Goal: Use online tool/utility: Use online tool/utility

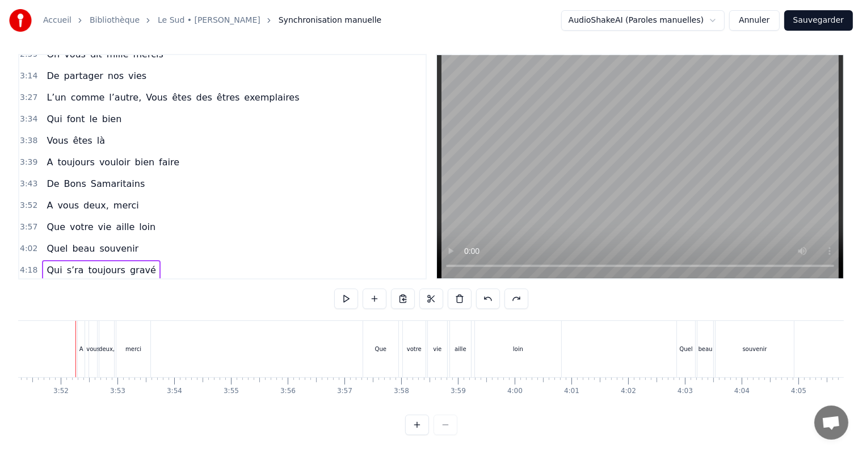
click at [140, 260] on div "Qui s’ra toujours gravé" at bounding box center [101, 270] width 118 height 20
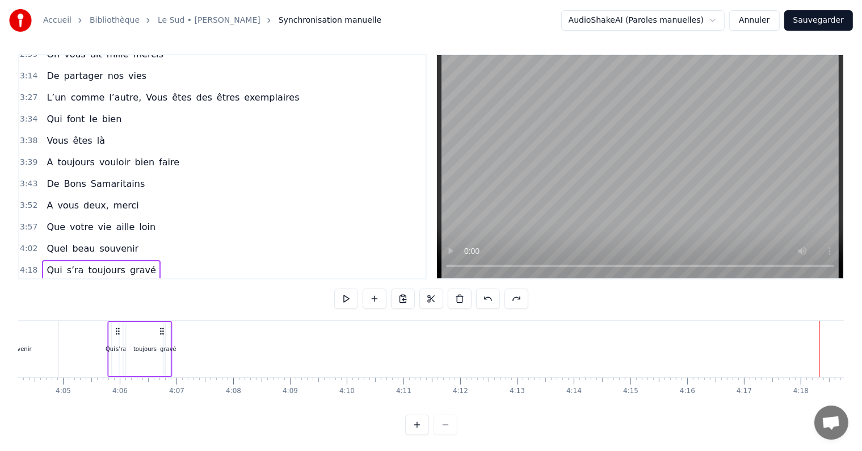
drag, startPoint x: 131, startPoint y: 327, endPoint x: 161, endPoint y: 325, distance: 30.8
click at [161, 325] on div "Qui s’ra toujours gravé" at bounding box center [140, 349] width 65 height 56
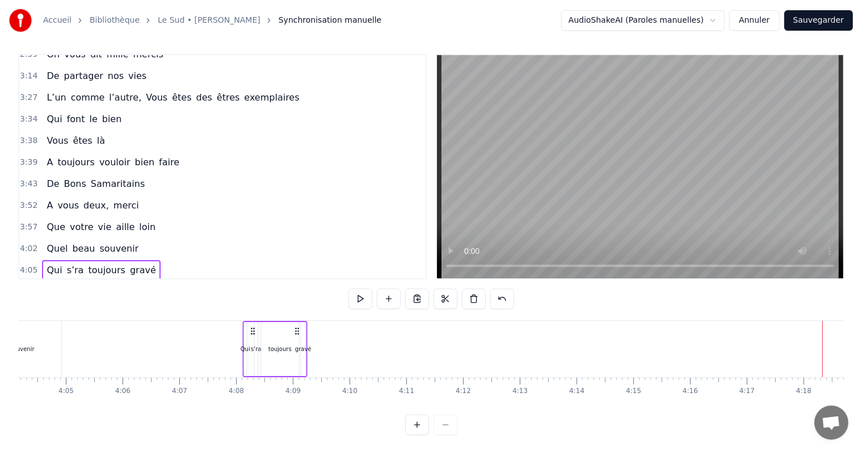
drag, startPoint x: 159, startPoint y: 327, endPoint x: 296, endPoint y: 327, distance: 136.8
click at [296, 327] on icon at bounding box center [296, 330] width 9 height 9
click at [125, 238] on div "Quel beau souvenir" at bounding box center [92, 248] width 101 height 20
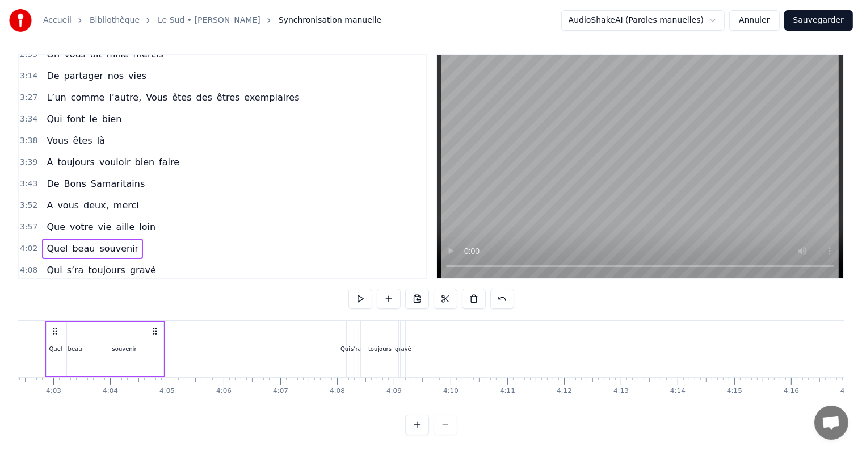
scroll to position [0, 13725]
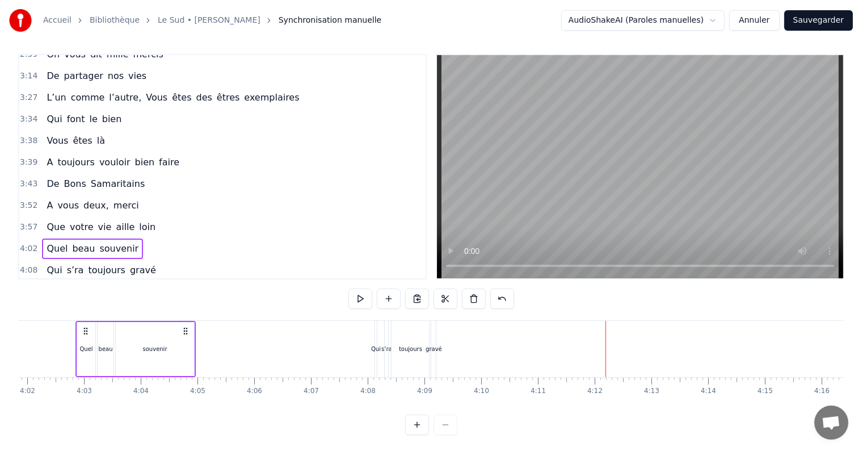
click at [434, 347] on div "gravé" at bounding box center [434, 348] width 16 height 9
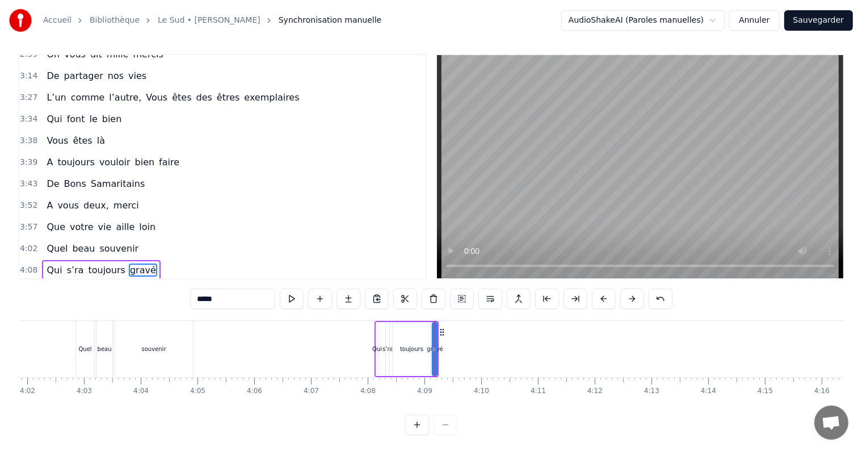
scroll to position [17, 0]
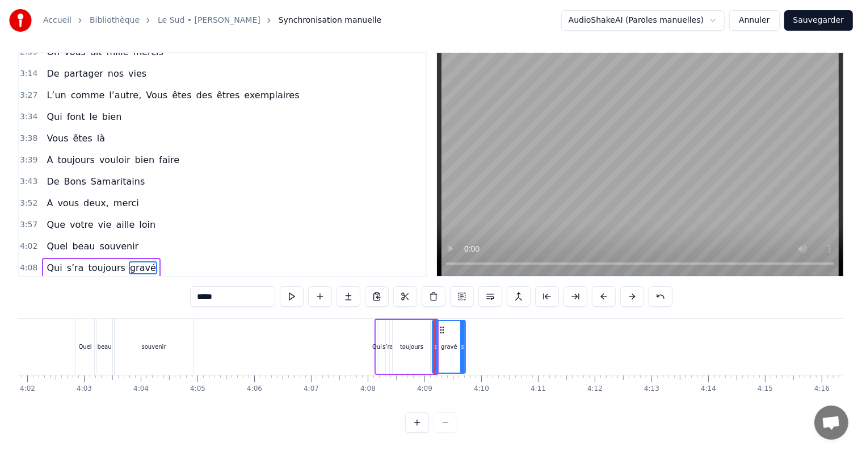
drag, startPoint x: 435, startPoint y: 338, endPoint x: 464, endPoint y: 338, distance: 28.4
click at [464, 342] on icon at bounding box center [462, 346] width 5 height 9
click at [124, 239] on span "souvenir" at bounding box center [118, 246] width 41 height 14
click at [124, 236] on div "Quel beau souvenir" at bounding box center [92, 246] width 101 height 20
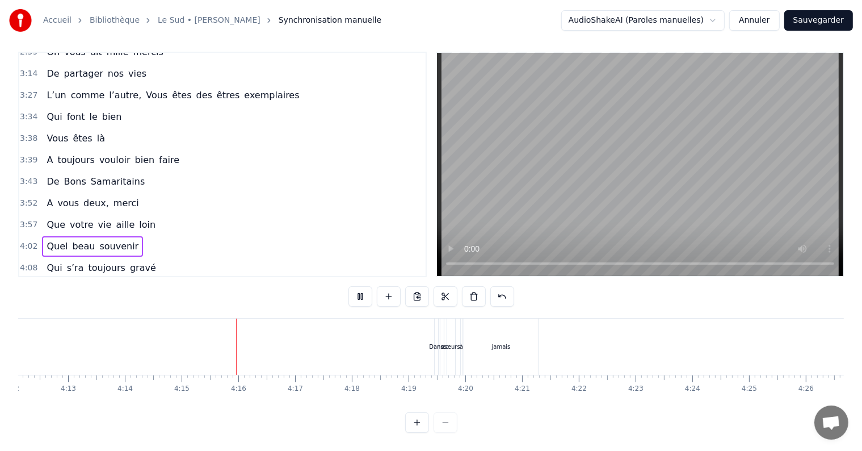
scroll to position [0, 14438]
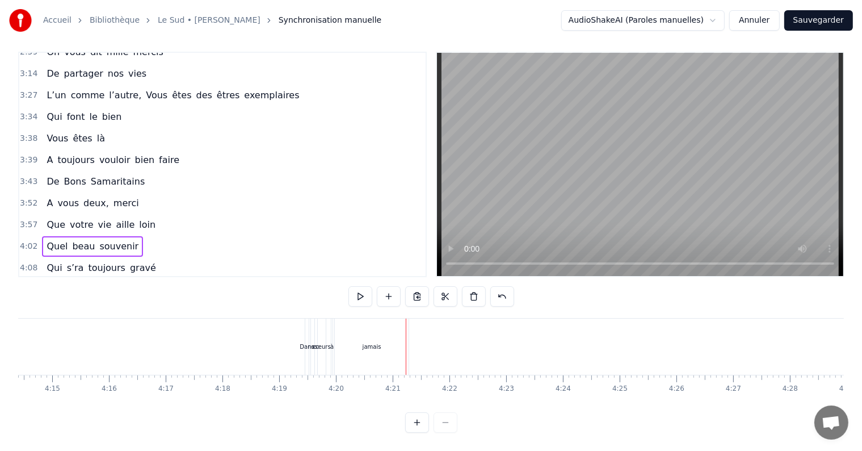
click at [309, 327] on div "Dans" at bounding box center [307, 346] width 5 height 56
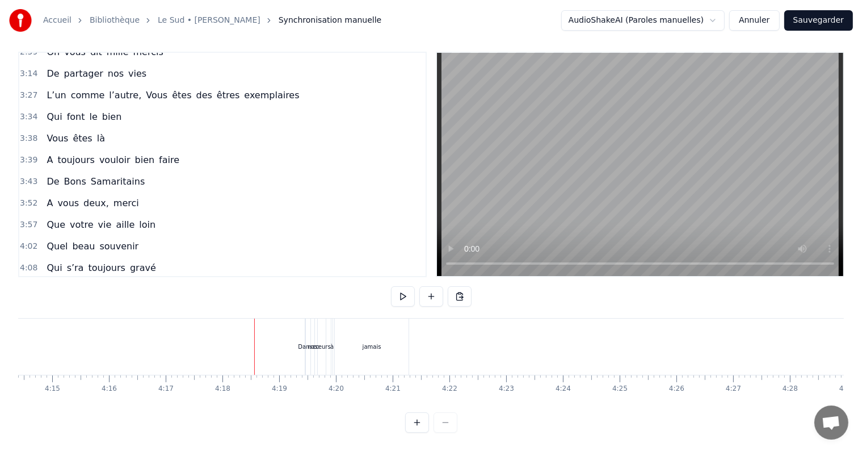
click at [307, 342] on div "Dans" at bounding box center [305, 346] width 14 height 9
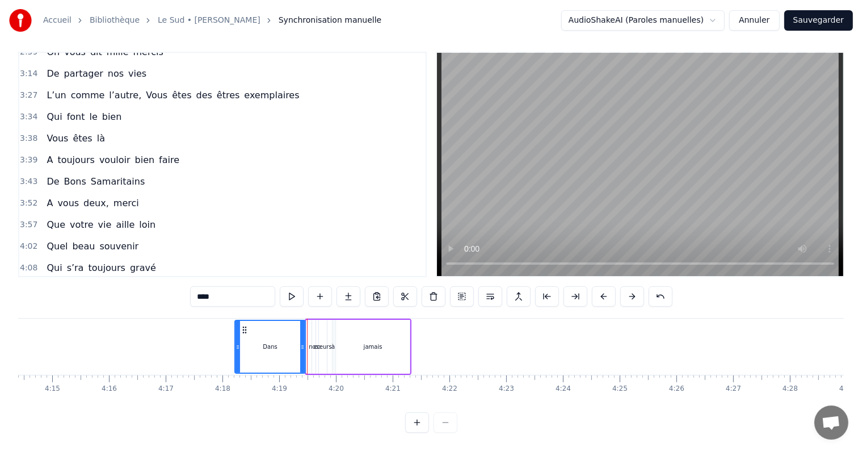
drag, startPoint x: 311, startPoint y: 334, endPoint x: 239, endPoint y: 330, distance: 71.6
click at [239, 330] on div "Dans" at bounding box center [270, 347] width 69 height 52
drag, startPoint x: 301, startPoint y: 333, endPoint x: 257, endPoint y: 331, distance: 44.8
click at [257, 331] on div at bounding box center [257, 347] width 5 height 52
click at [313, 330] on div "nos" at bounding box center [313, 347] width 3 height 54
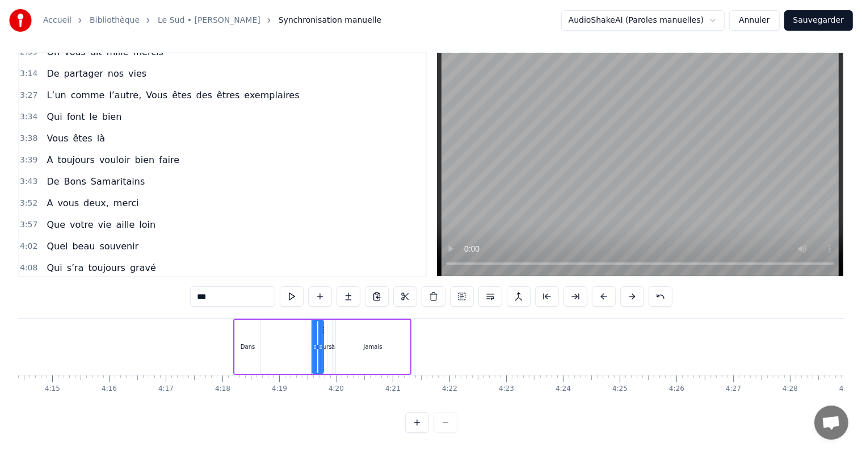
drag, startPoint x: 313, startPoint y: 330, endPoint x: 321, endPoint y: 341, distance: 13.9
click at [321, 341] on div at bounding box center [320, 347] width 5 height 52
drag, startPoint x: 314, startPoint y: 337, endPoint x: 263, endPoint y: 334, distance: 50.6
click at [263, 342] on icon at bounding box center [264, 346] width 5 height 9
drag, startPoint x: 320, startPoint y: 333, endPoint x: 279, endPoint y: 331, distance: 40.9
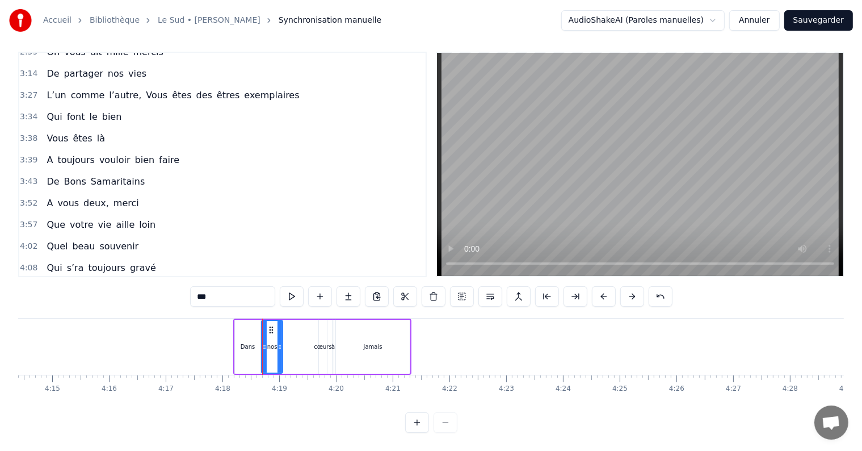
click at [279, 331] on div at bounding box center [280, 347] width 5 height 52
click at [320, 342] on div "cœurs" at bounding box center [323, 346] width 18 height 9
drag, startPoint x: 322, startPoint y: 335, endPoint x: 332, endPoint y: 336, distance: 10.3
click at [332, 342] on icon at bounding box center [334, 346] width 5 height 9
drag, startPoint x: 321, startPoint y: 336, endPoint x: 285, endPoint y: 336, distance: 36.3
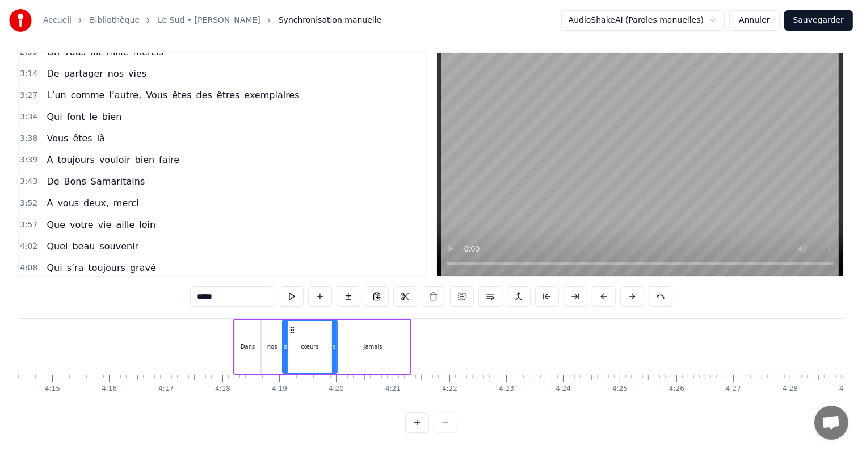
click at [285, 342] on icon at bounding box center [285, 346] width 5 height 9
drag, startPoint x: 333, startPoint y: 335, endPoint x: 308, endPoint y: 335, distance: 25.0
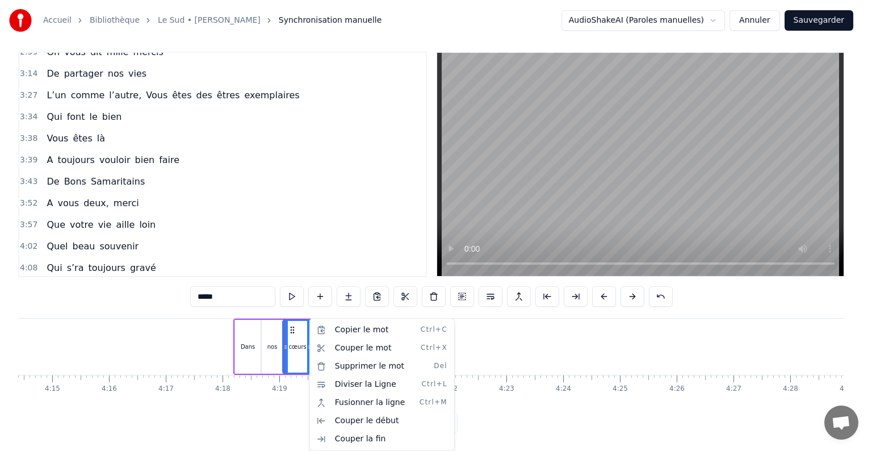
click at [327, 312] on html "Accueil [GEOGRAPHIC_DATA] • [PERSON_NAME] Synchronisation manuelle AudioShakeAI…" at bounding box center [436, 222] width 872 height 458
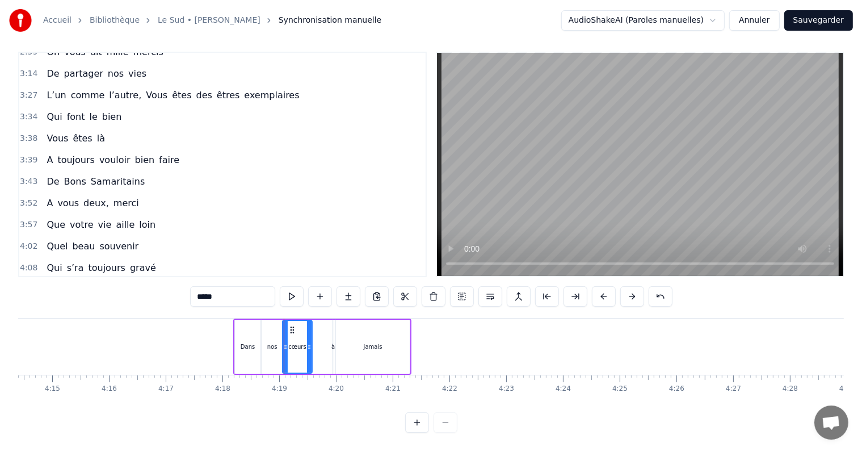
click at [331, 342] on div "à" at bounding box center [332, 346] width 3 height 9
type input "*"
drag, startPoint x: 329, startPoint y: 335, endPoint x: 342, endPoint y: 336, distance: 13.1
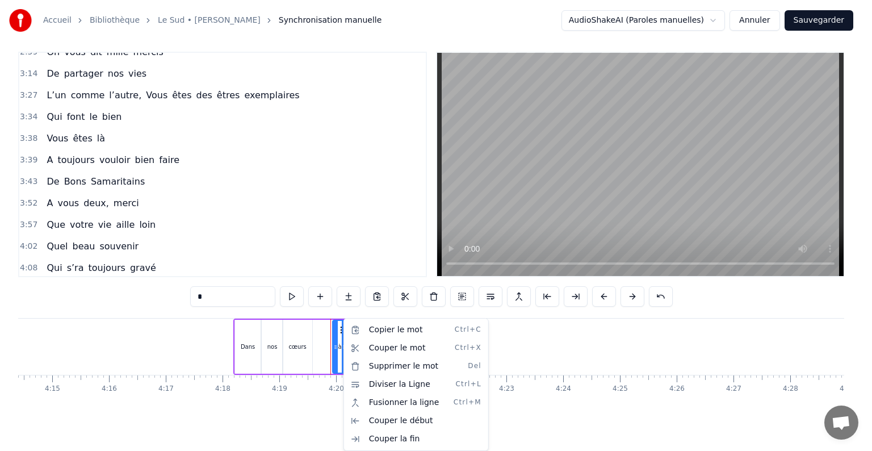
click at [336, 337] on html "Accueil [GEOGRAPHIC_DATA] • [PERSON_NAME] Synchronisation manuelle AudioShakeAI…" at bounding box center [436, 222] width 872 height 458
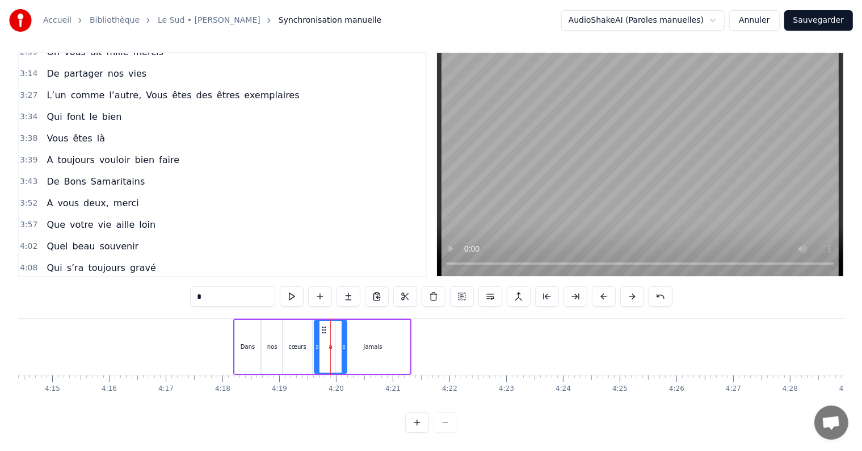
drag, startPoint x: 336, startPoint y: 337, endPoint x: 318, endPoint y: 337, distance: 18.2
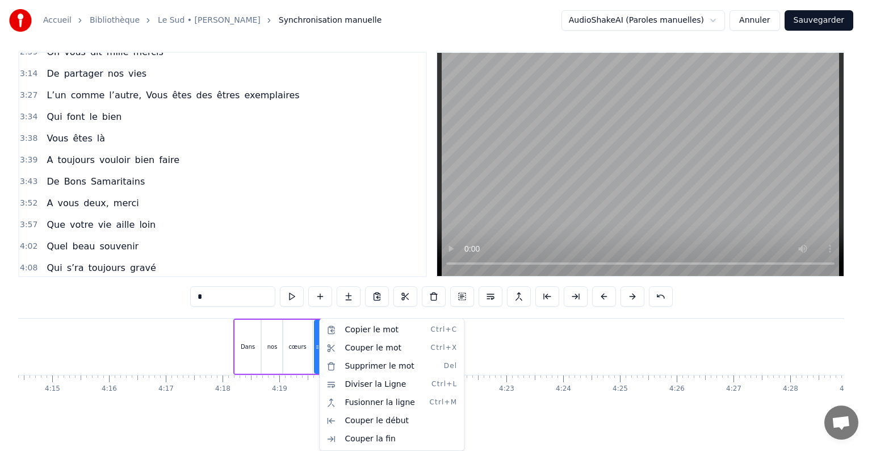
click at [302, 322] on html "Accueil [GEOGRAPHIC_DATA] • [PERSON_NAME] Synchronisation manuelle AudioShakeAI…" at bounding box center [436, 222] width 872 height 458
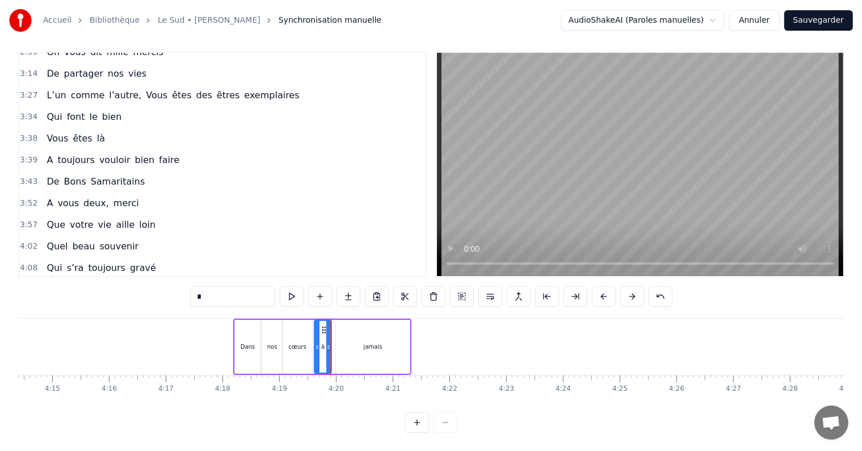
drag, startPoint x: 342, startPoint y: 338, endPoint x: 326, endPoint y: 338, distance: 15.3
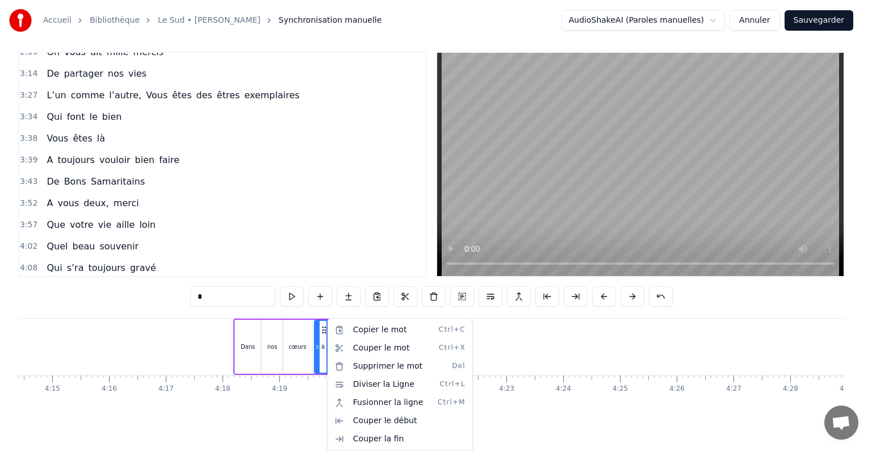
click at [393, 312] on html "Accueil [GEOGRAPHIC_DATA] • [PERSON_NAME] Synchronisation manuelle AudioShakeAI…" at bounding box center [436, 222] width 872 height 458
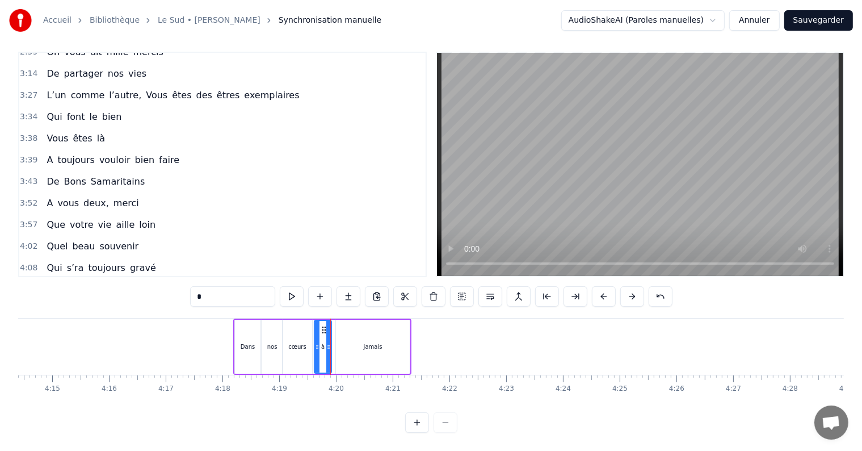
click at [123, 236] on div "Quel beau souvenir" at bounding box center [92, 246] width 101 height 20
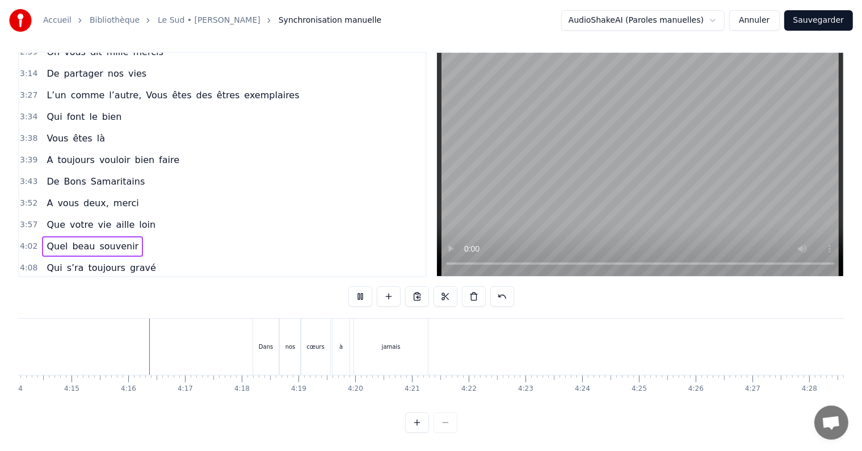
scroll to position [0, 14453]
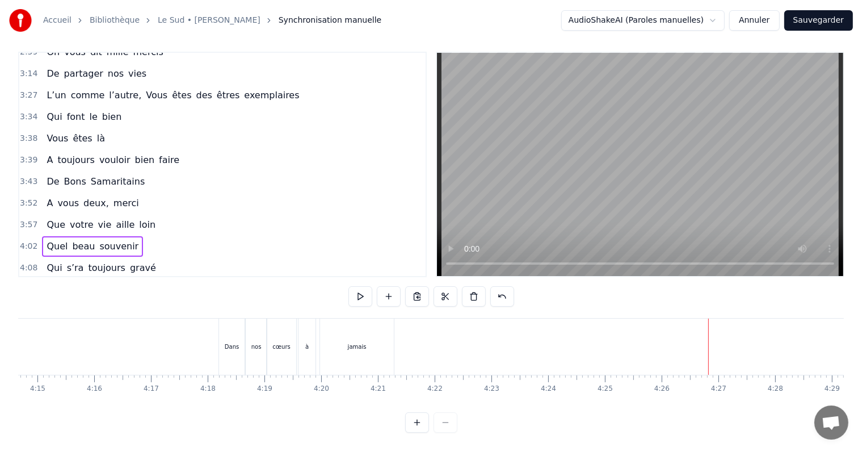
click at [813, 19] on button "Sauvegarder" at bounding box center [818, 20] width 69 height 20
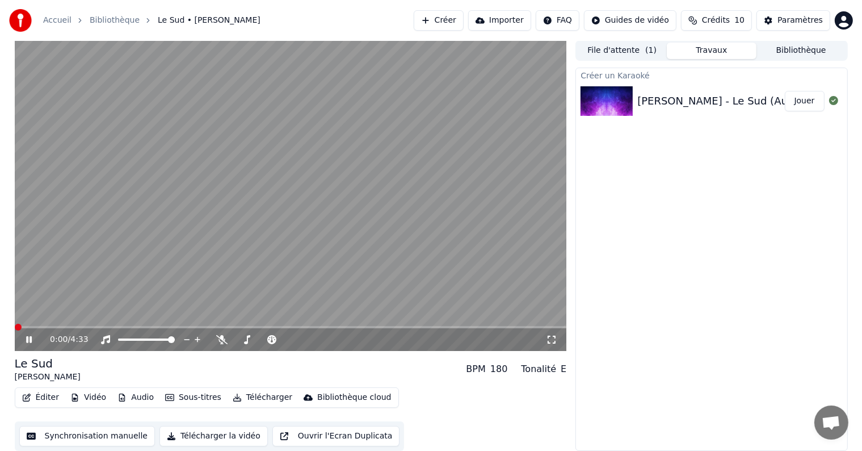
click at [107, 434] on button "Synchronisation manuelle" at bounding box center [87, 436] width 136 height 20
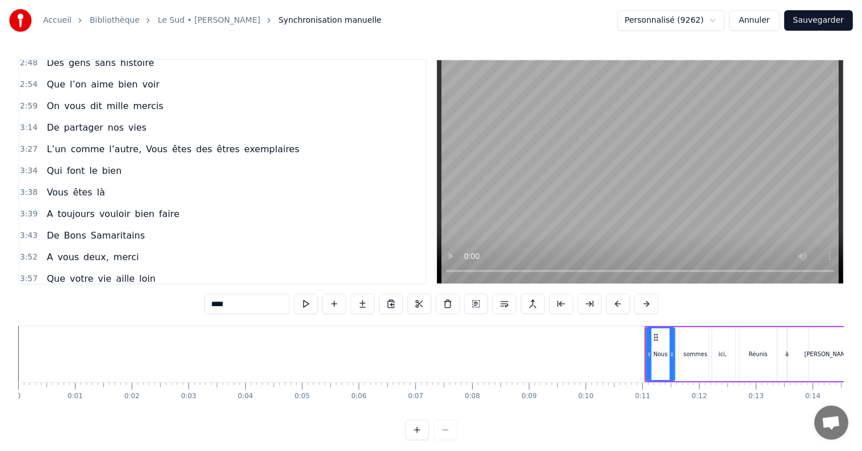
scroll to position [477, 0]
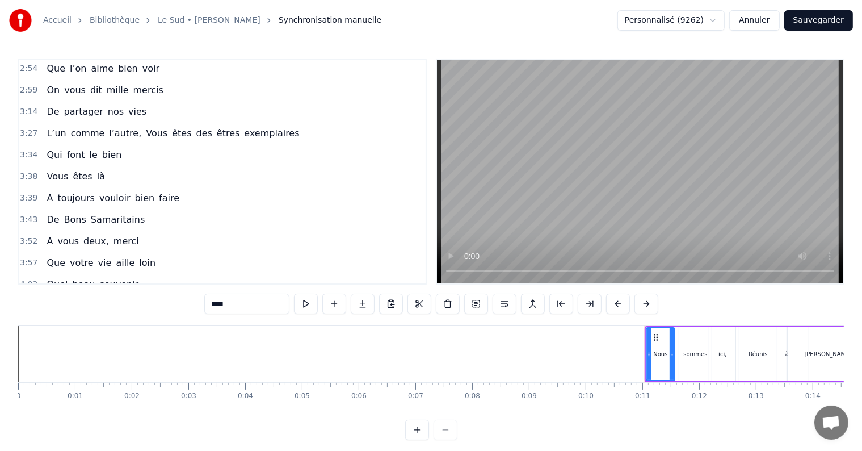
click at [93, 166] on div "Vous êtes là" at bounding box center [76, 176] width 68 height 20
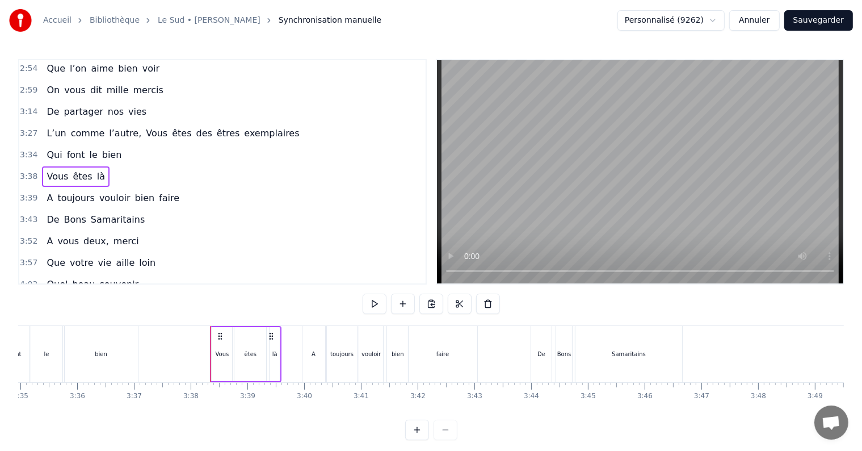
scroll to position [0, 12334]
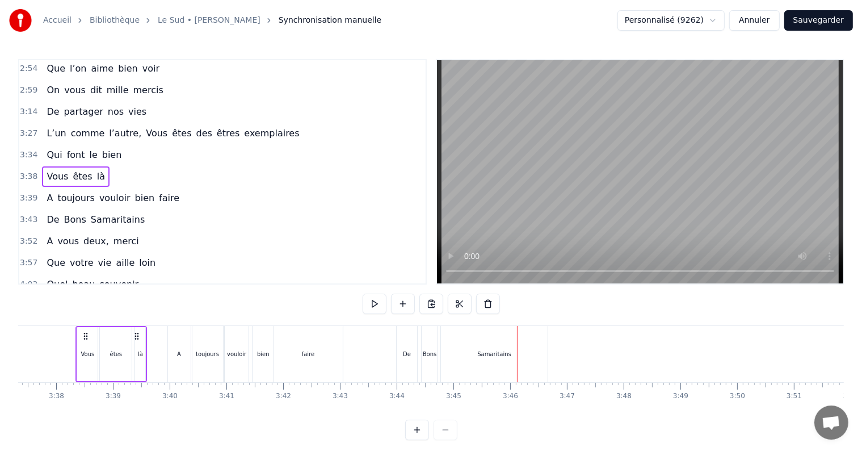
click at [400, 343] on div "De" at bounding box center [407, 354] width 20 height 56
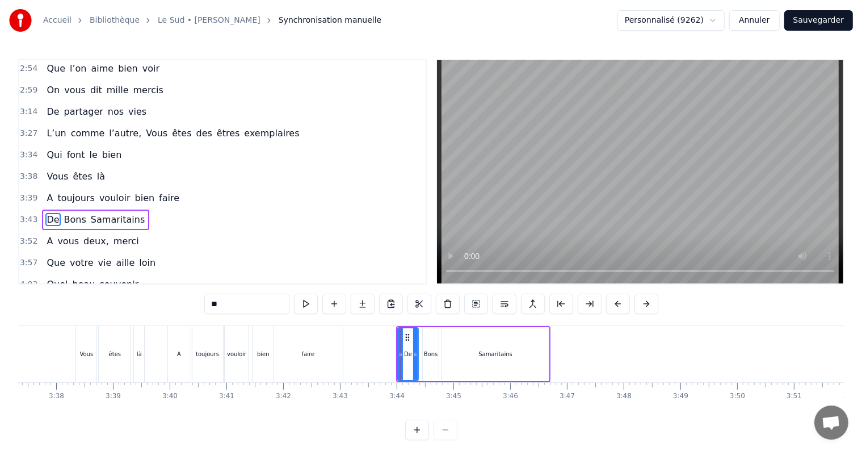
scroll to position [504, 0]
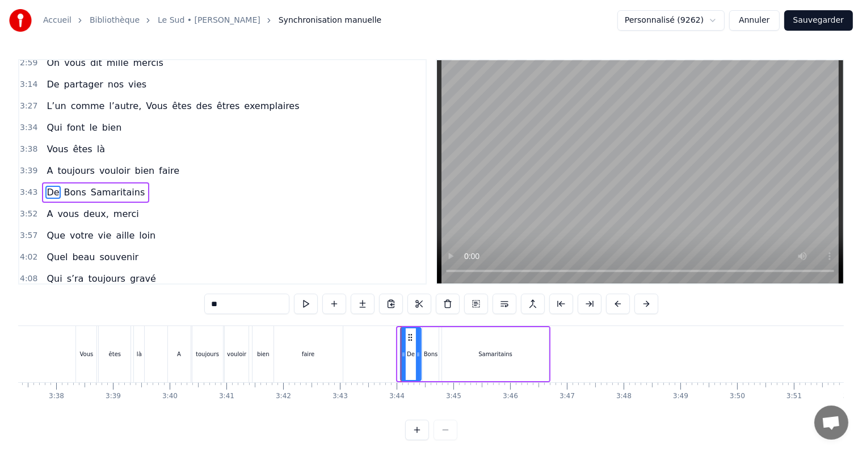
click at [408, 341] on div "De" at bounding box center [410, 354] width 19 height 52
click at [448, 346] on div "Samaritains" at bounding box center [495, 354] width 107 height 54
type input "**********"
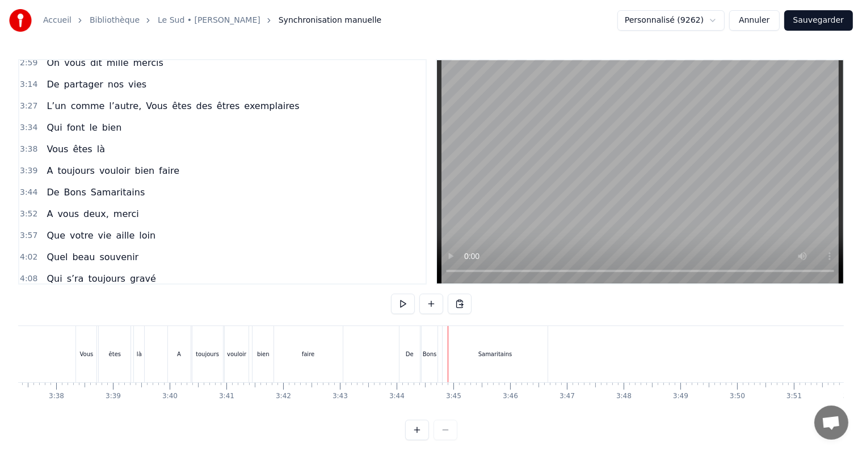
click at [430, 352] on div "Bons" at bounding box center [430, 354] width 14 height 9
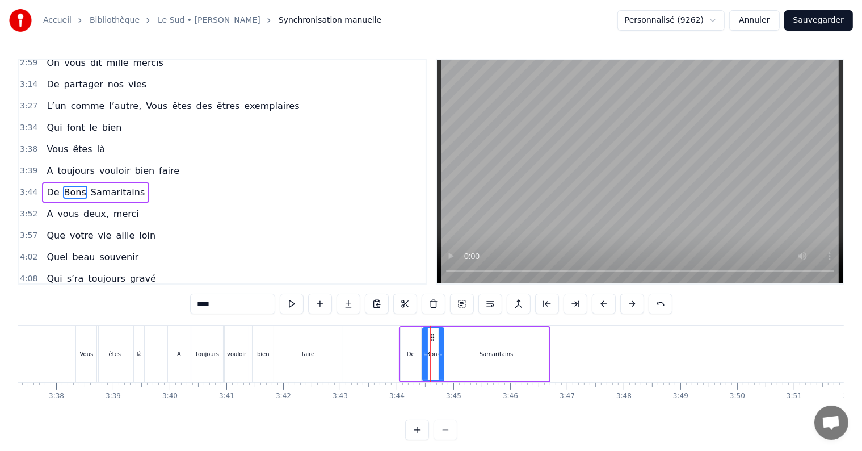
click at [439, 356] on icon at bounding box center [441, 354] width 5 height 9
click at [428, 354] on icon at bounding box center [429, 354] width 5 height 9
click at [413, 354] on div "De" at bounding box center [411, 354] width 8 height 9
type input "**"
click at [422, 356] on icon at bounding box center [422, 354] width 5 height 9
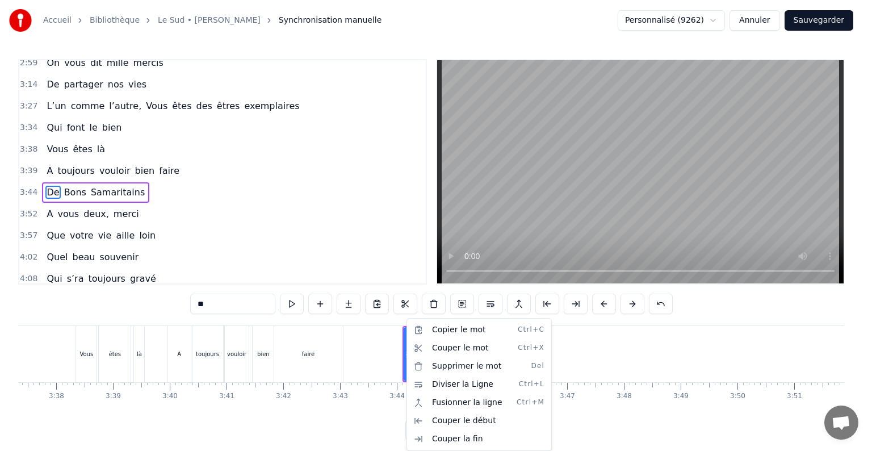
click at [158, 159] on html "Accueil [GEOGRAPHIC_DATA] • [PERSON_NAME] Synchronisation manuelle Personnalisé…" at bounding box center [436, 229] width 872 height 458
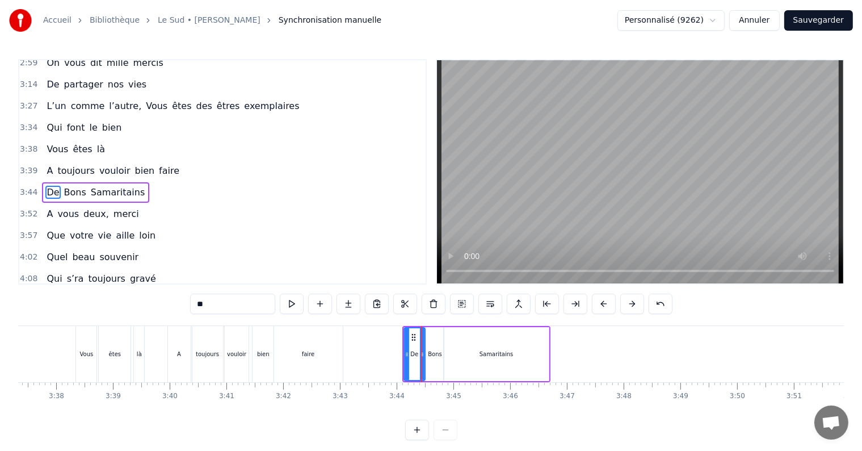
click at [158, 161] on div "A toujours vouloir bien faire" at bounding box center [113, 171] width 142 height 20
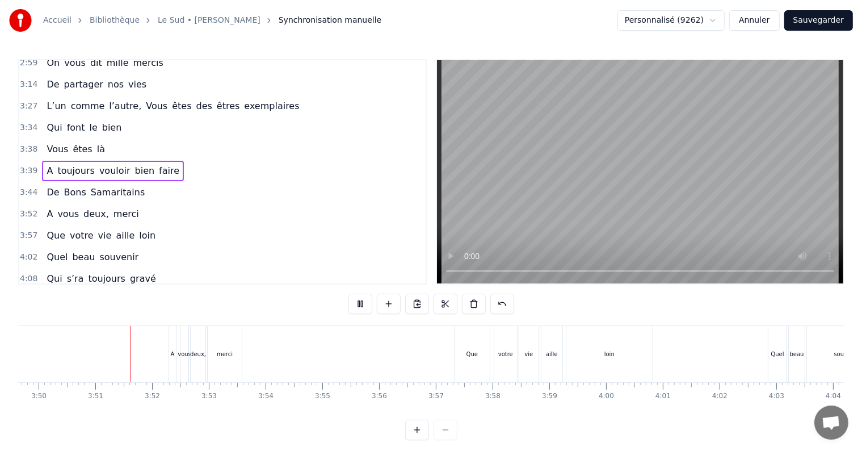
scroll to position [0, 13055]
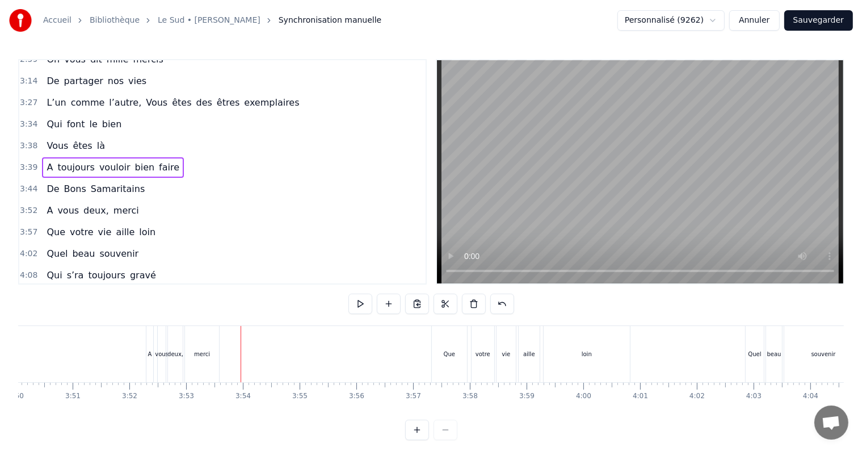
click at [102, 200] on div "A vous deux, merci" at bounding box center [92, 210] width 101 height 20
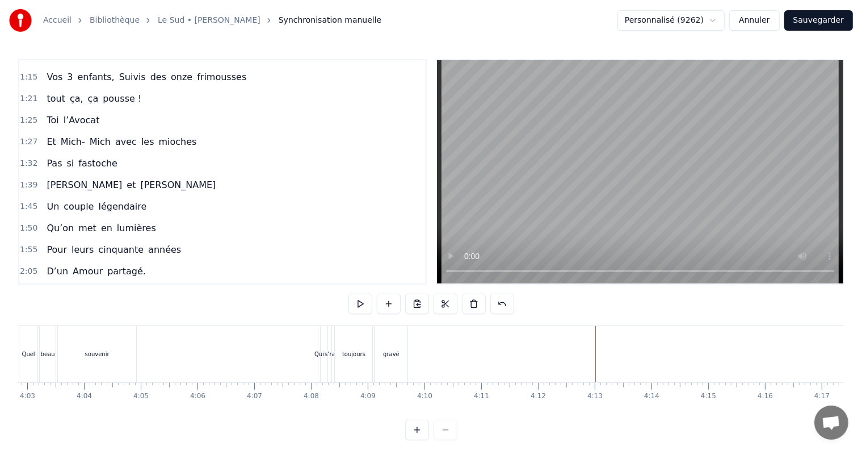
scroll to position [0, 0]
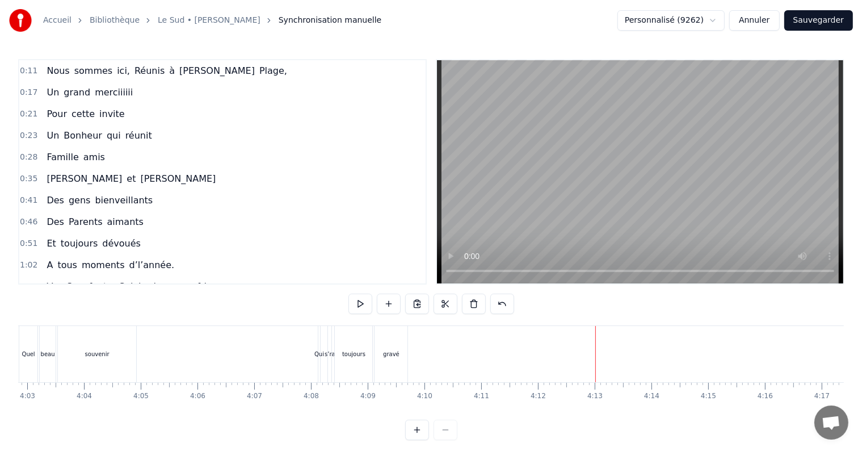
click at [209, 77] on div "Nous sommes ici, Réunis à [PERSON_NAME]," at bounding box center [167, 71] width 250 height 20
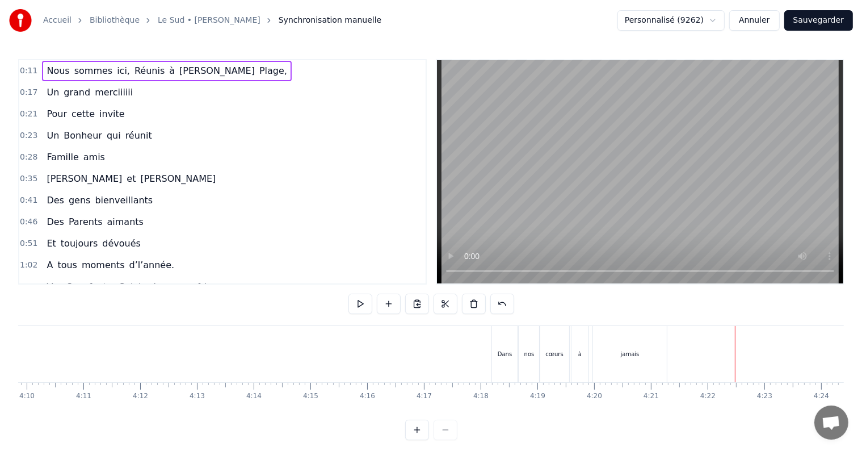
scroll to position [0, 14177]
click at [24, 421] on div "0:11 Nous sommes ici, Réunis à [PERSON_NAME], 0:17 Un grand merciiiiii 0:21 Pou…" at bounding box center [431, 249] width 826 height 381
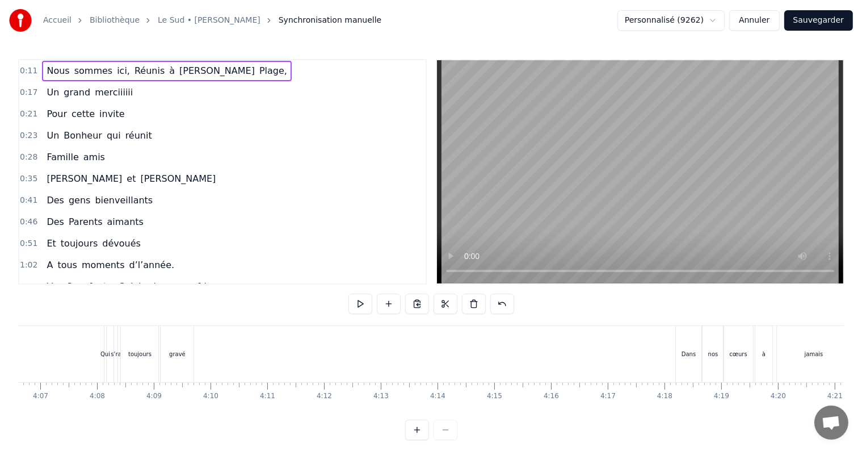
click at [104, 367] on div "Qui" at bounding box center [105, 354] width 2 height 56
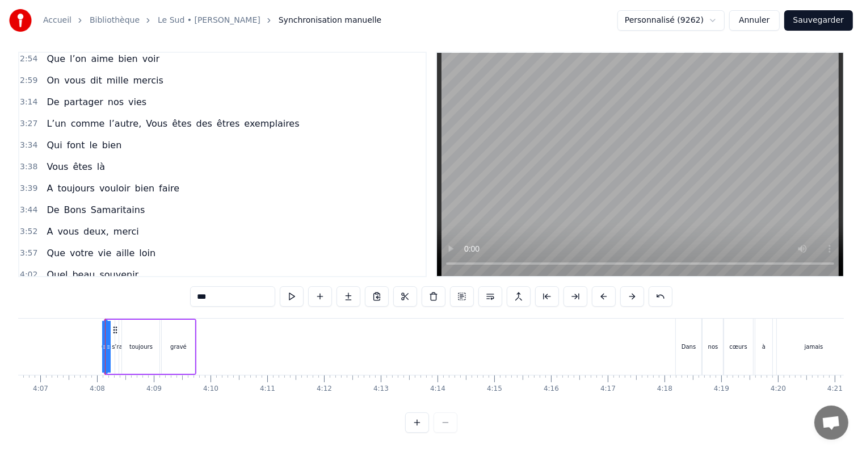
scroll to position [507, 0]
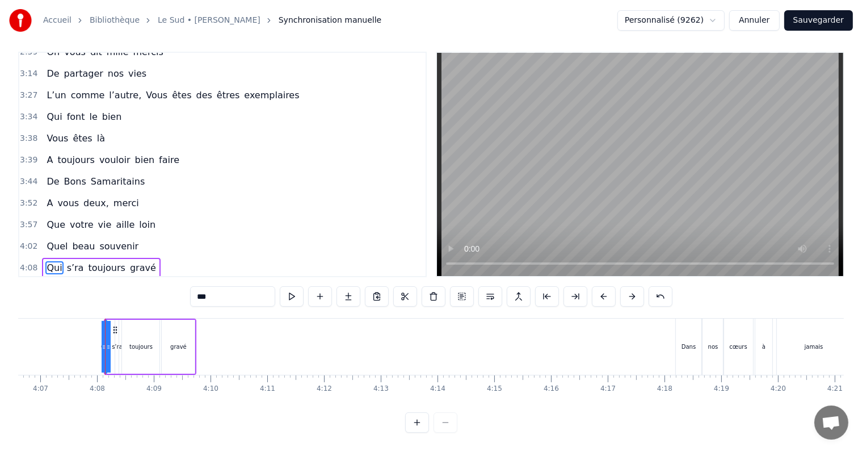
click at [102, 342] on icon at bounding box center [104, 346] width 5 height 9
drag, startPoint x: 107, startPoint y: 336, endPoint x: 96, endPoint y: 336, distance: 10.2
click at [96, 342] on icon at bounding box center [98, 346] width 5 height 9
click at [131, 342] on div "toujours" at bounding box center [140, 346] width 23 height 9
type input "********"
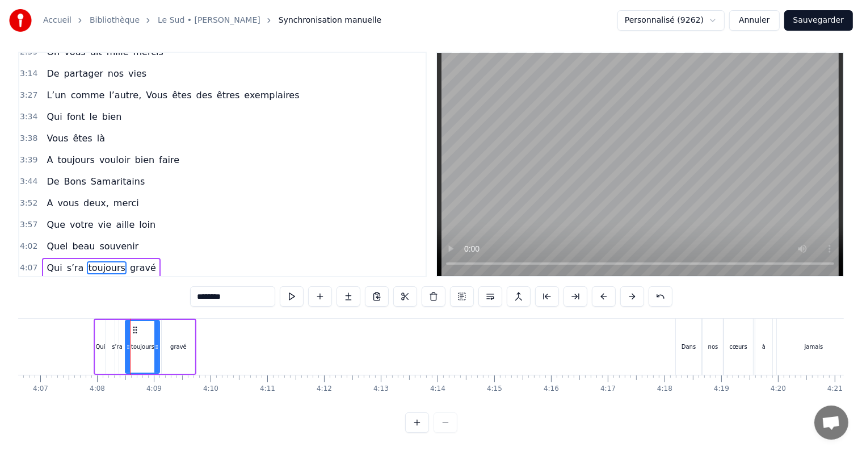
click at [127, 342] on icon at bounding box center [128, 346] width 5 height 9
click at [108, 333] on div "Qui s’ra toujours gravé" at bounding box center [145, 346] width 103 height 56
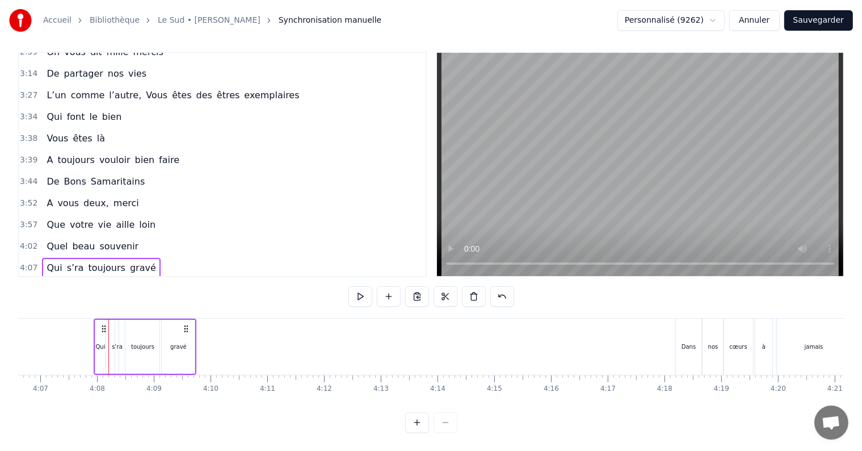
click at [114, 342] on div "s’ra" at bounding box center [117, 346] width 11 height 9
click at [111, 342] on icon at bounding box center [113, 346] width 5 height 9
click at [141, 330] on div "toujours" at bounding box center [142, 347] width 34 height 54
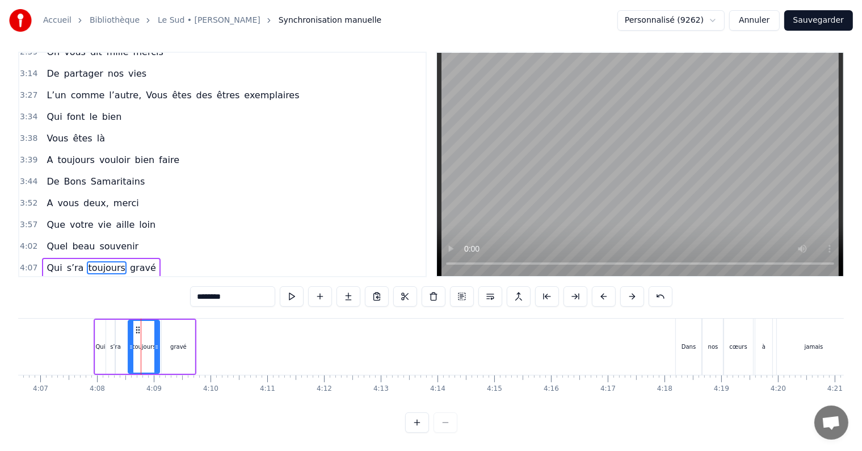
click at [131, 342] on icon at bounding box center [131, 346] width 5 height 9
click at [115, 342] on div "s’ra" at bounding box center [115, 346] width 11 height 9
drag, startPoint x: 113, startPoint y: 334, endPoint x: 125, endPoint y: 333, distance: 11.9
click at [125, 342] on icon at bounding box center [123, 346] width 5 height 9
click at [103, 342] on div "Qui" at bounding box center [100, 346] width 10 height 9
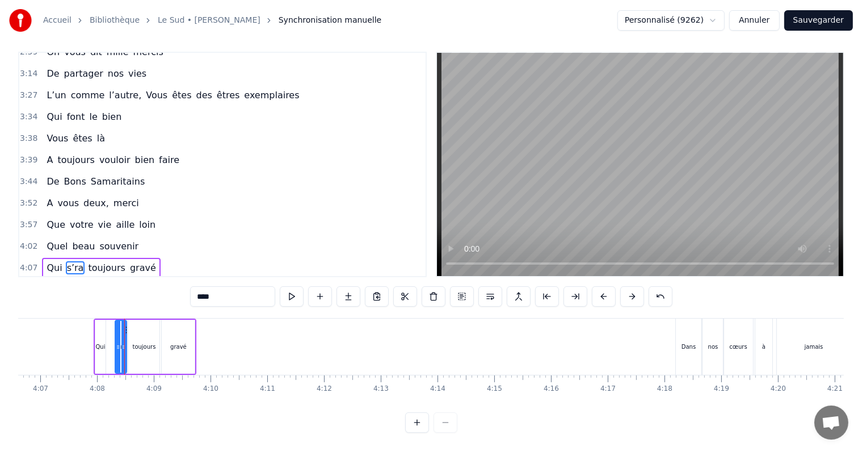
type input "***"
drag, startPoint x: 103, startPoint y: 333, endPoint x: 109, endPoint y: 333, distance: 6.2
click at [109, 342] on icon at bounding box center [109, 346] width 5 height 9
click at [102, 342] on icon at bounding box center [102, 346] width 5 height 9
click at [122, 236] on div "Quel beau souvenir" at bounding box center [92, 246] width 101 height 20
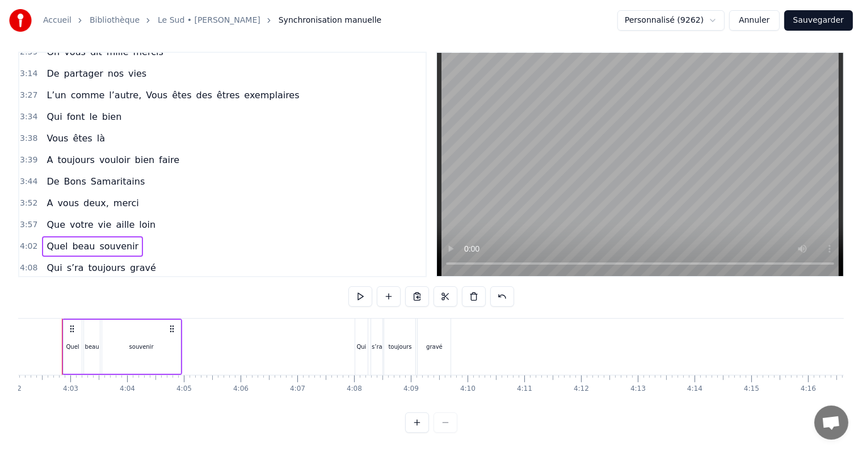
scroll to position [0, 13725]
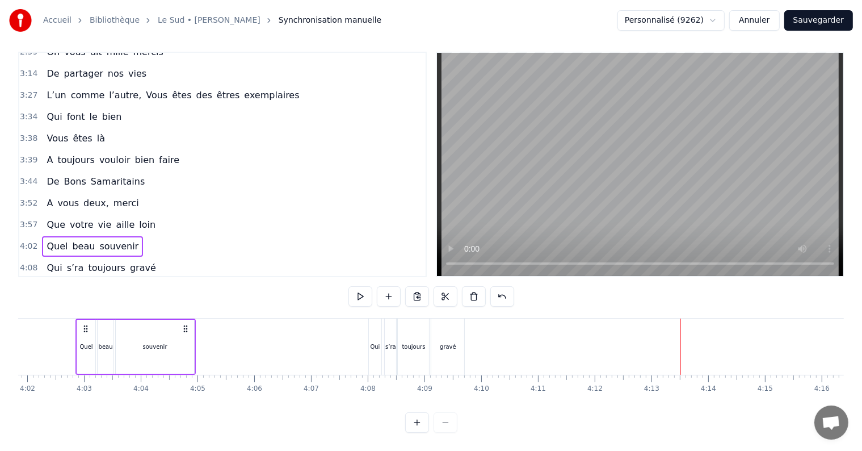
click at [456, 337] on div "gravé" at bounding box center [447, 346] width 33 height 56
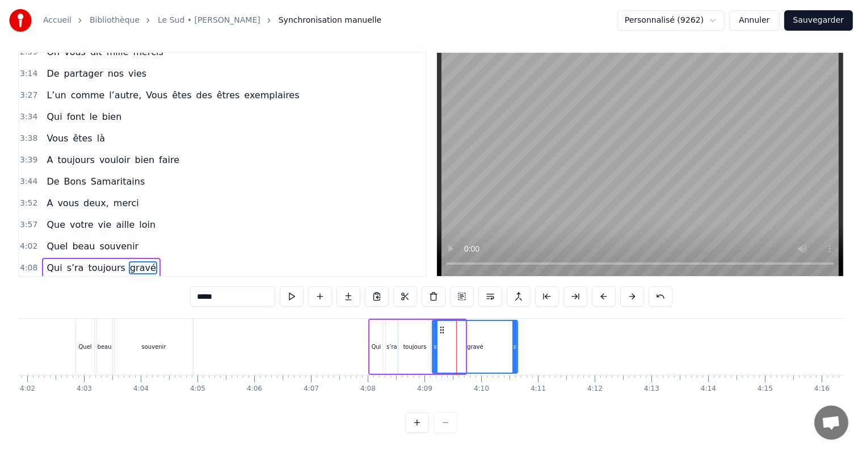
drag, startPoint x: 463, startPoint y: 339, endPoint x: 515, endPoint y: 346, distance: 52.7
click at [515, 346] on div at bounding box center [514, 347] width 5 height 52
click at [125, 236] on div "Quel beau souvenir" at bounding box center [92, 246] width 101 height 20
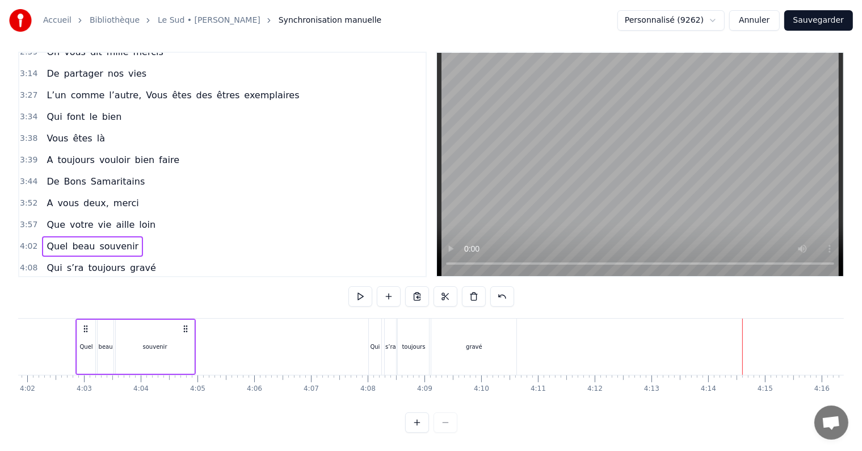
click at [487, 343] on div "gravé" at bounding box center [473, 346] width 85 height 56
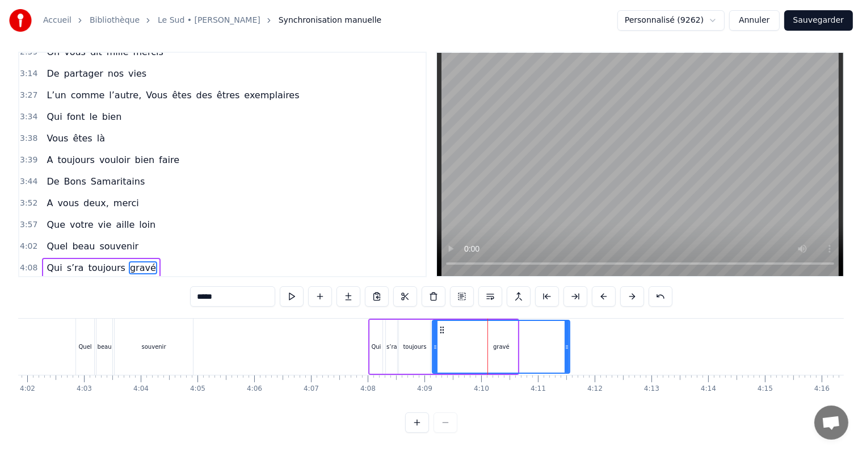
drag, startPoint x: 513, startPoint y: 334, endPoint x: 565, endPoint y: 331, distance: 52.3
click at [565, 331] on div at bounding box center [567, 347] width 5 height 52
click at [125, 236] on div "Quel beau souvenir" at bounding box center [92, 246] width 101 height 20
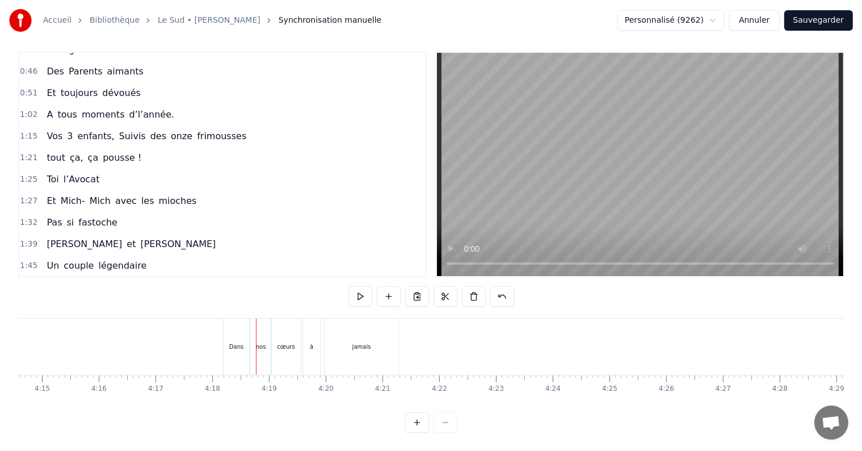
scroll to position [135, 0]
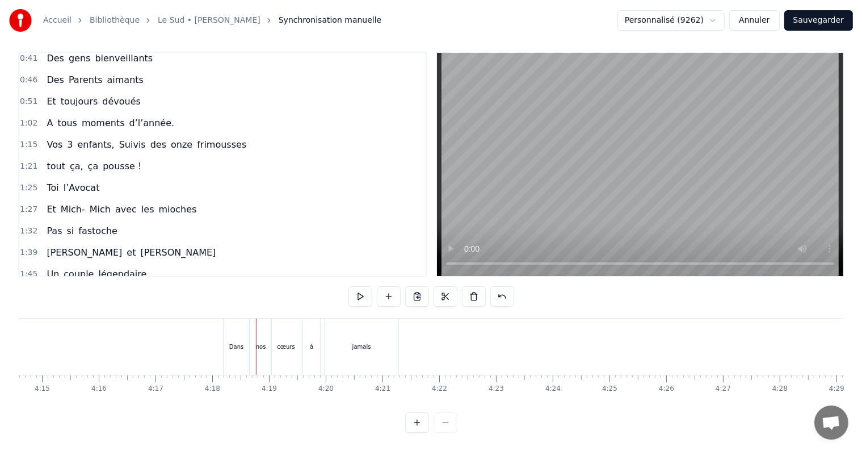
click at [127, 91] on div "Et toujours dévoués" at bounding box center [93, 101] width 103 height 20
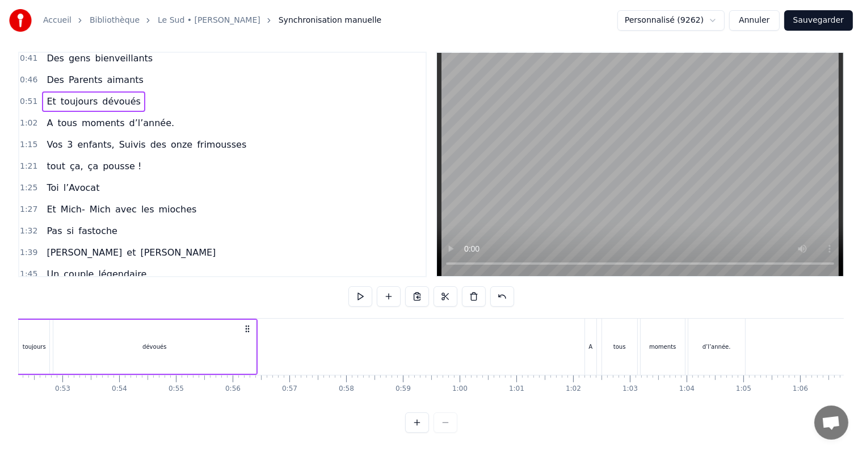
scroll to position [0, 2879]
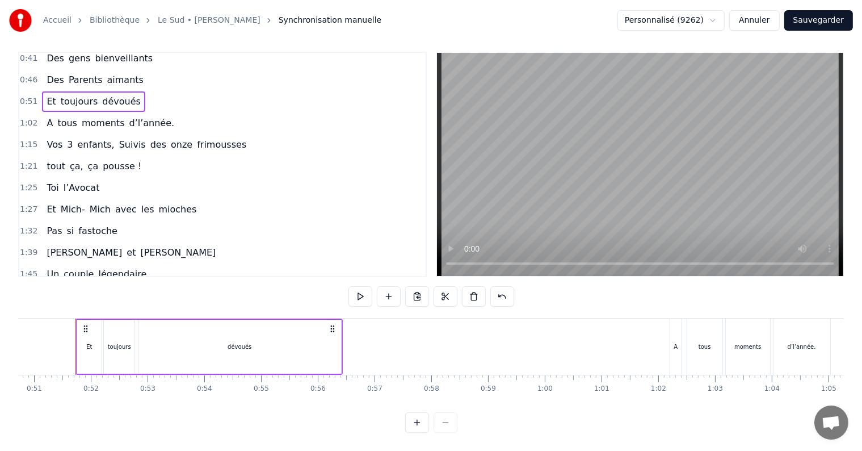
click at [127, 73] on span "aimants" at bounding box center [125, 80] width 39 height 14
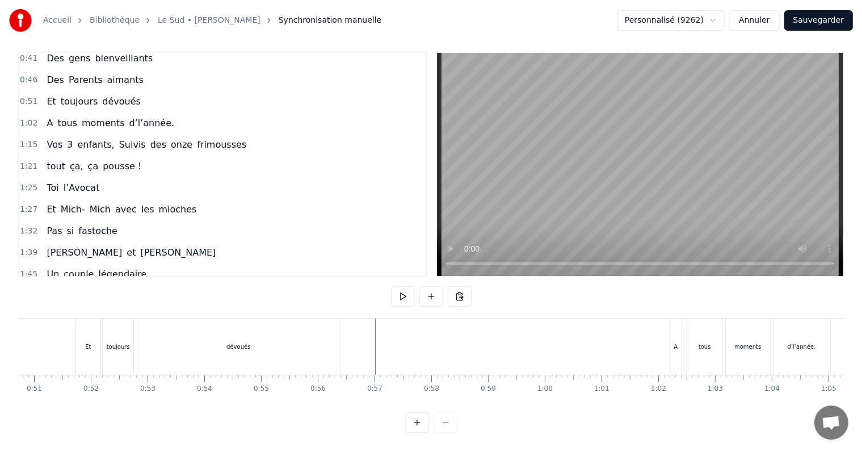
click at [291, 330] on div "dévoués" at bounding box center [238, 346] width 203 height 56
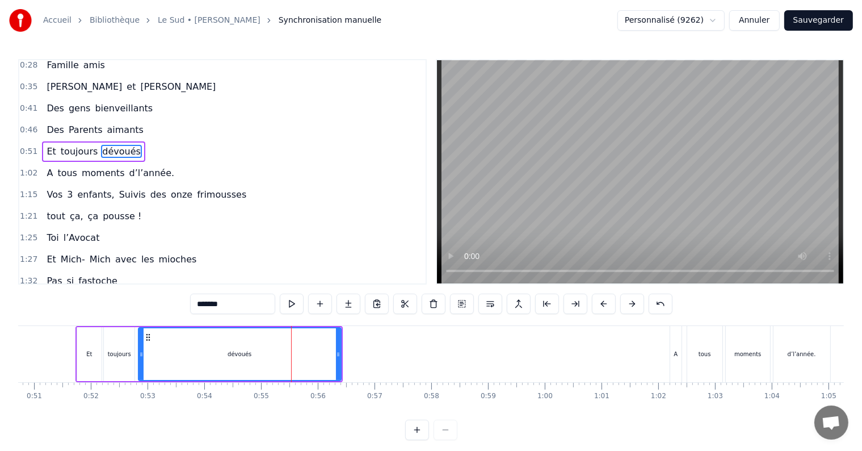
scroll to position [66, 0]
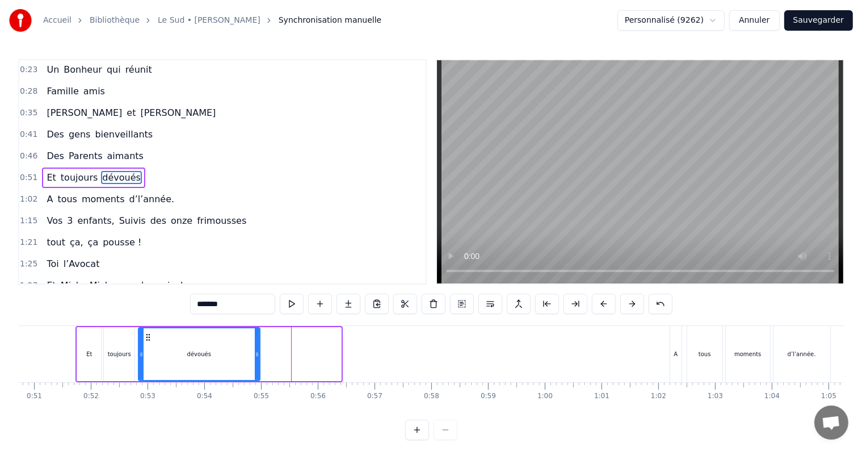
drag, startPoint x: 336, startPoint y: 352, endPoint x: 255, endPoint y: 348, distance: 81.2
click at [255, 348] on div at bounding box center [257, 354] width 5 height 52
click at [127, 156] on div "Des Parents aimants" at bounding box center [95, 156] width 106 height 20
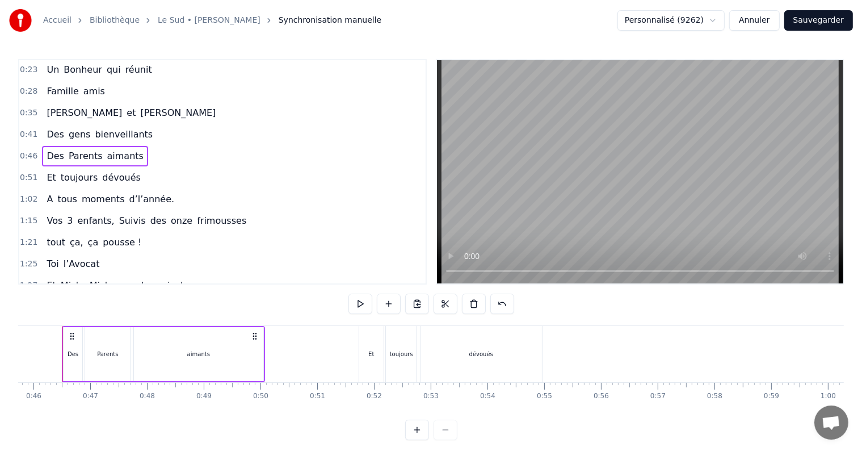
scroll to position [0, 2582]
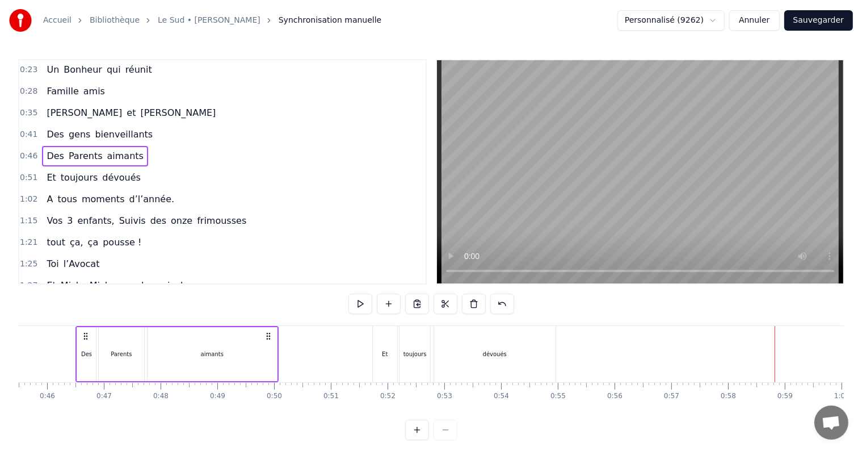
click at [823, 28] on button "Sauvegarder" at bounding box center [818, 20] width 69 height 20
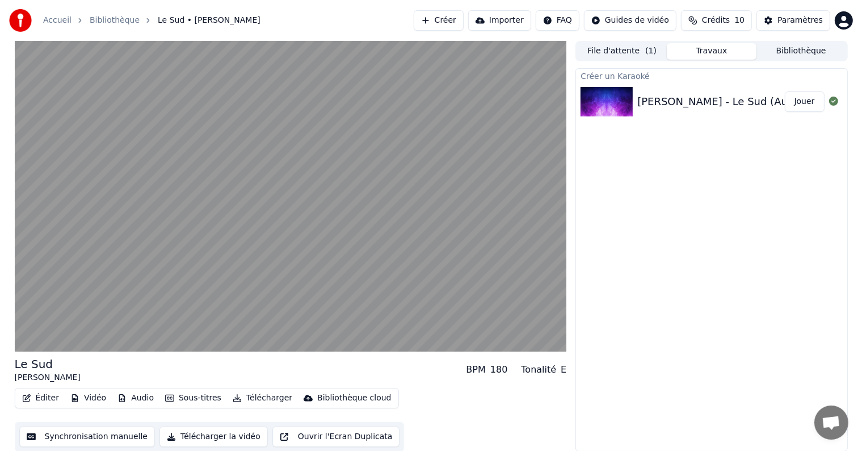
click at [687, 231] on div "Créer un Karaoké [PERSON_NAME] - Le Sud (Audio Officiel) Jouer" at bounding box center [711, 259] width 272 height 383
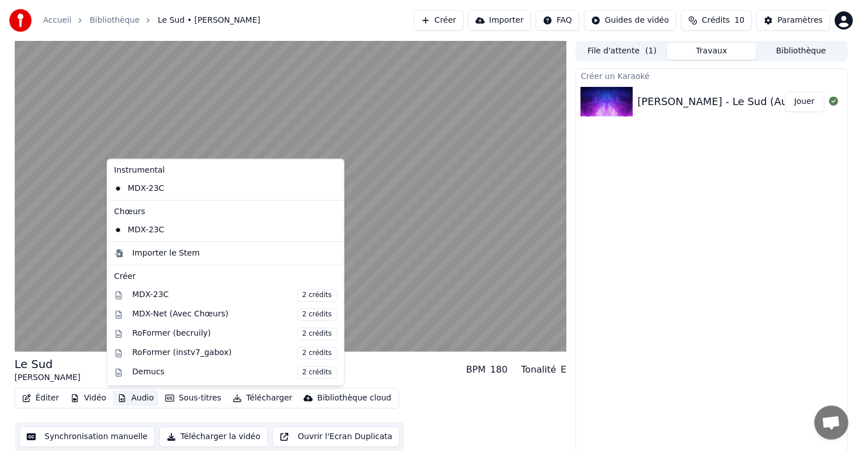
click at [136, 394] on button "Audio" at bounding box center [135, 398] width 45 height 16
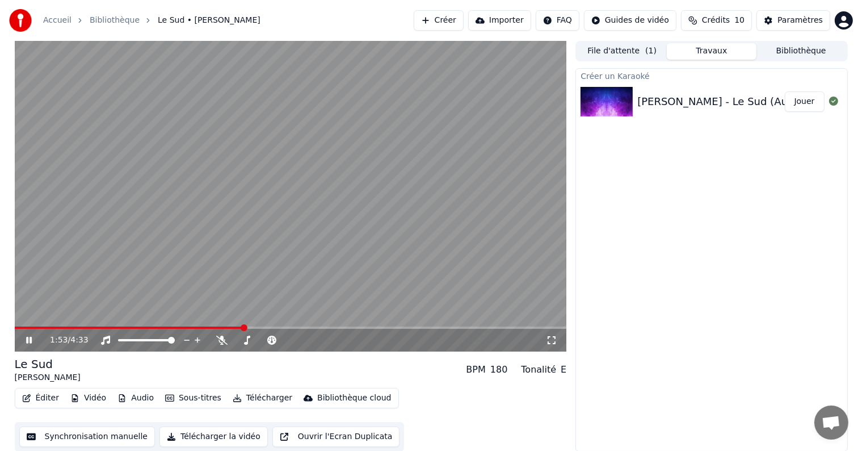
click at [690, 184] on div "Créer un Karaoké [PERSON_NAME] - Le Sud (Audio Officiel) Jouer" at bounding box center [711, 259] width 272 height 383
click at [547, 342] on icon at bounding box center [551, 339] width 11 height 9
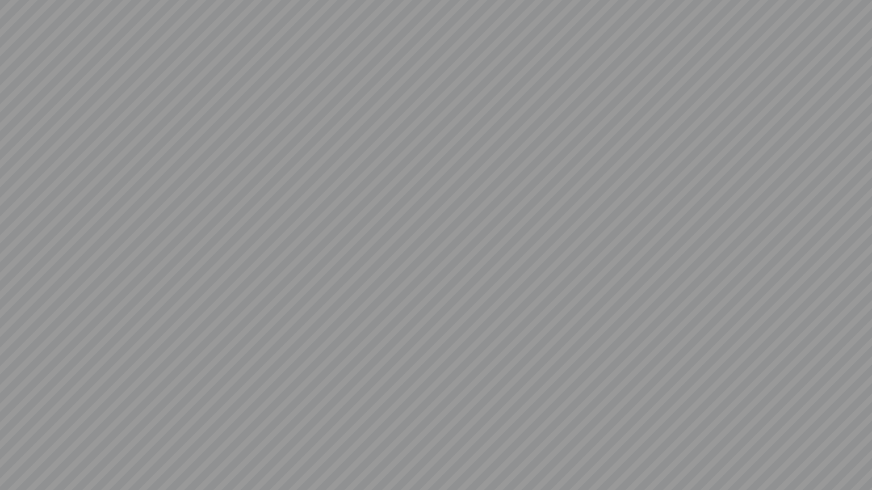
click at [547, 355] on video at bounding box center [436, 245] width 872 height 490
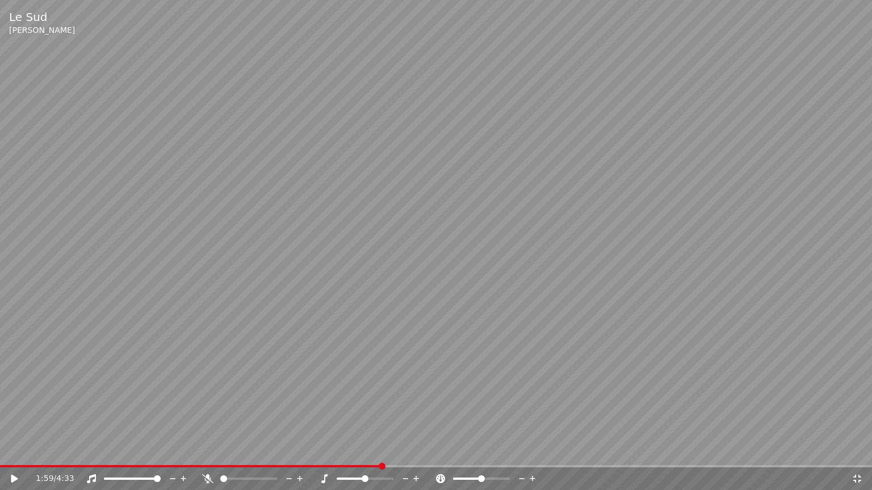
click at [858, 450] on icon at bounding box center [856, 478] width 11 height 9
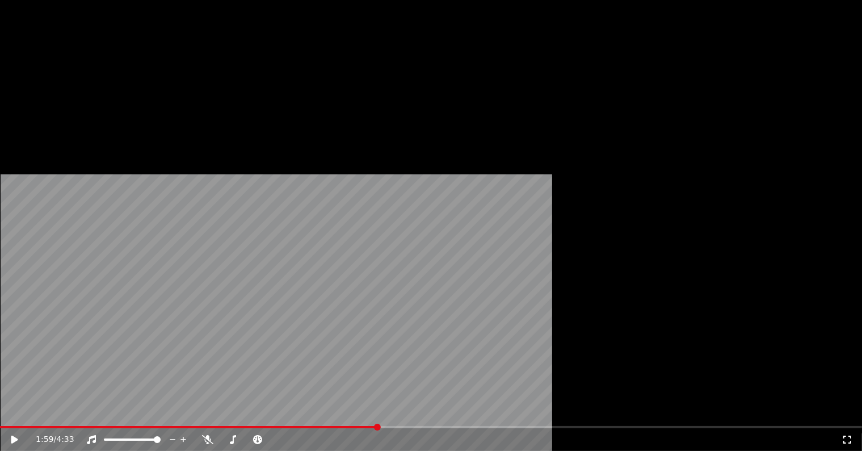
click at [210, 95] on button "Sous-titres" at bounding box center [193, 87] width 65 height 16
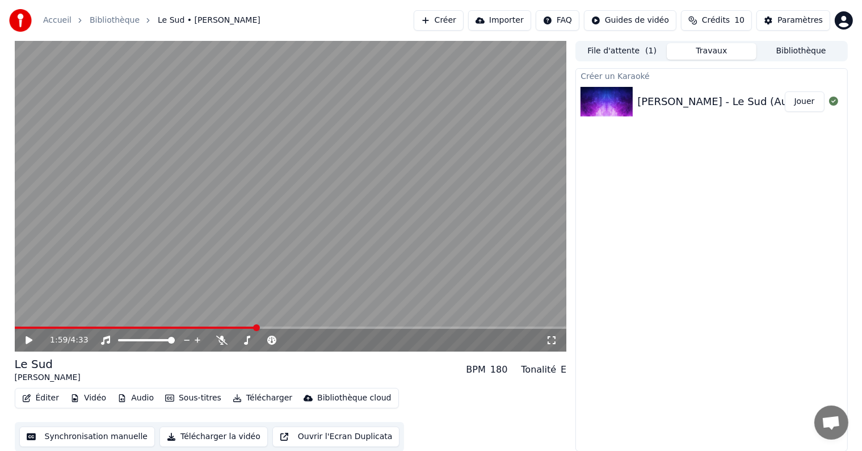
click at [435, 409] on div "Éditer Vidéo Audio Sous-titres Télécharger Bibliothèque cloud Synchronisation m…" at bounding box center [291, 420] width 552 height 64
click at [35, 395] on button "Éditer" at bounding box center [41, 398] width 46 height 16
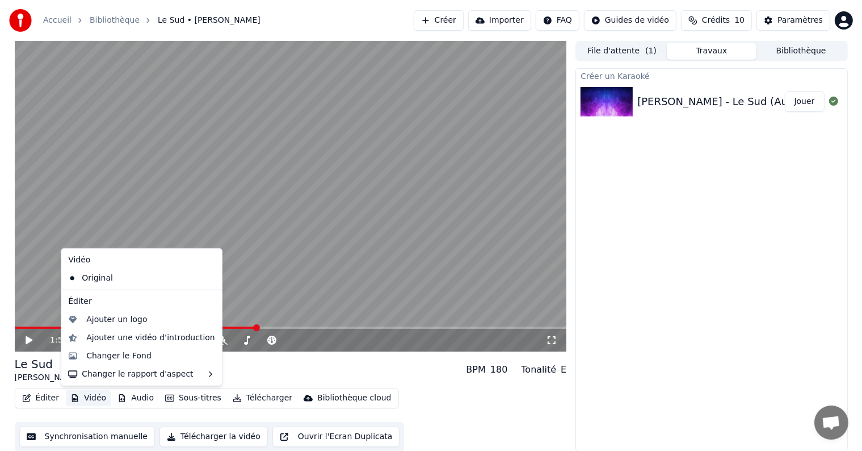
click at [549, 341] on icon at bounding box center [551, 339] width 11 height 9
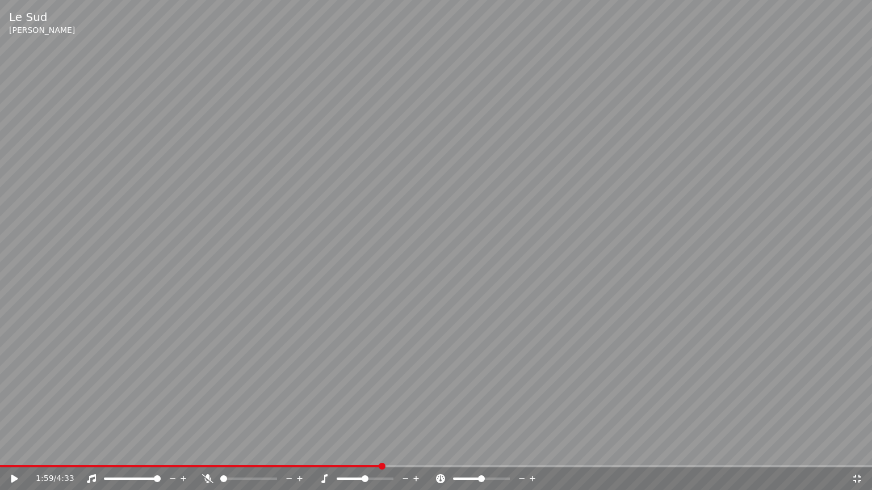
click at [484, 321] on video at bounding box center [436, 245] width 872 height 490
click at [514, 309] on video at bounding box center [436, 245] width 872 height 490
click at [857, 450] on icon at bounding box center [856, 478] width 11 height 9
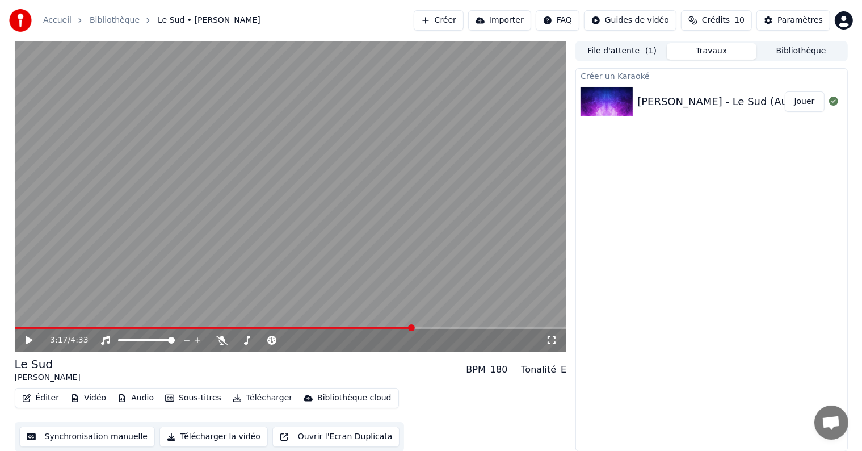
click at [124, 432] on button "Synchronisation manuelle" at bounding box center [87, 436] width 136 height 20
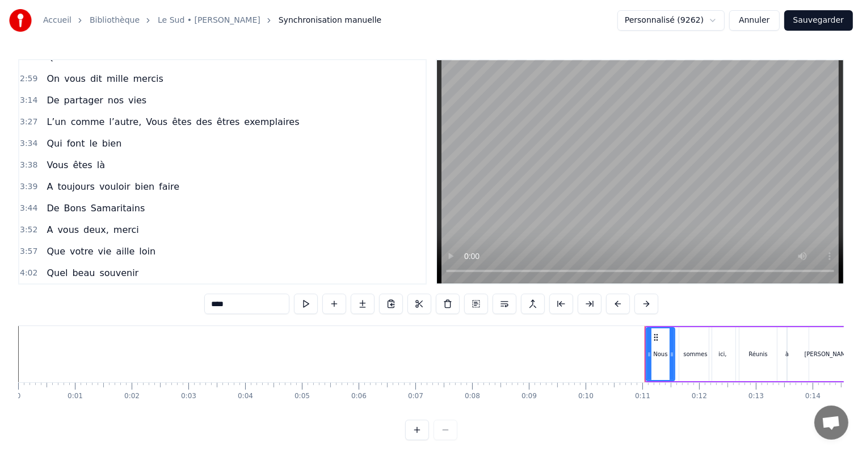
scroll to position [507, 0]
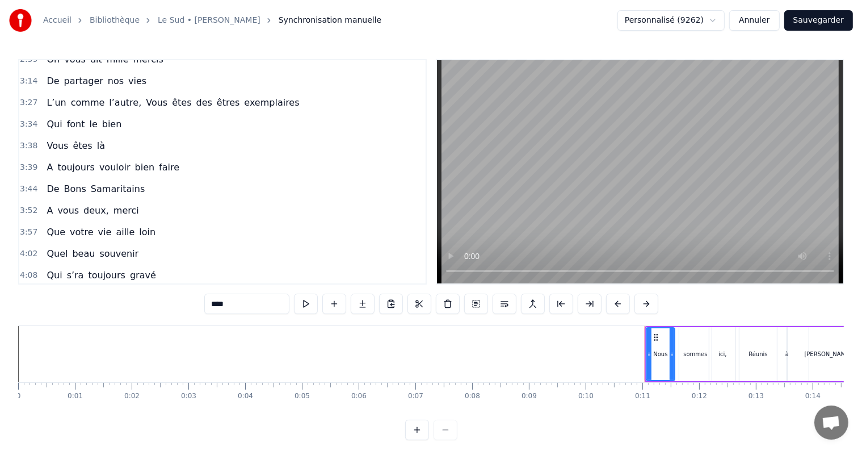
click at [128, 73] on div "De partager nos vies" at bounding box center [96, 81] width 109 height 20
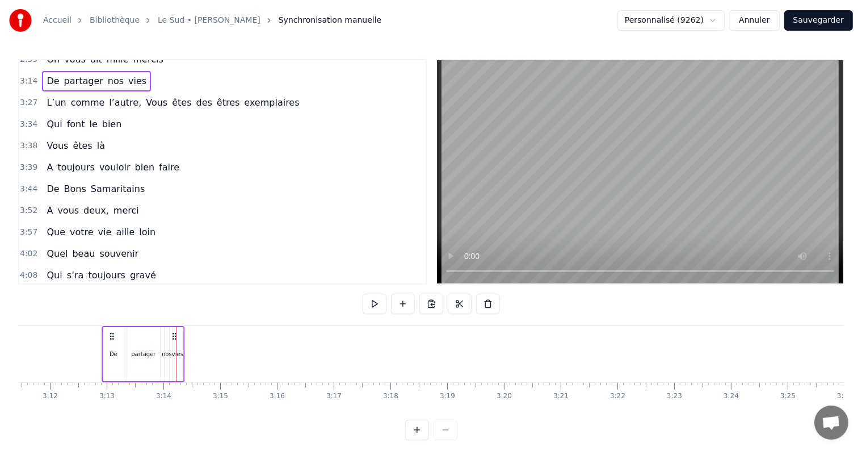
scroll to position [0, 10856]
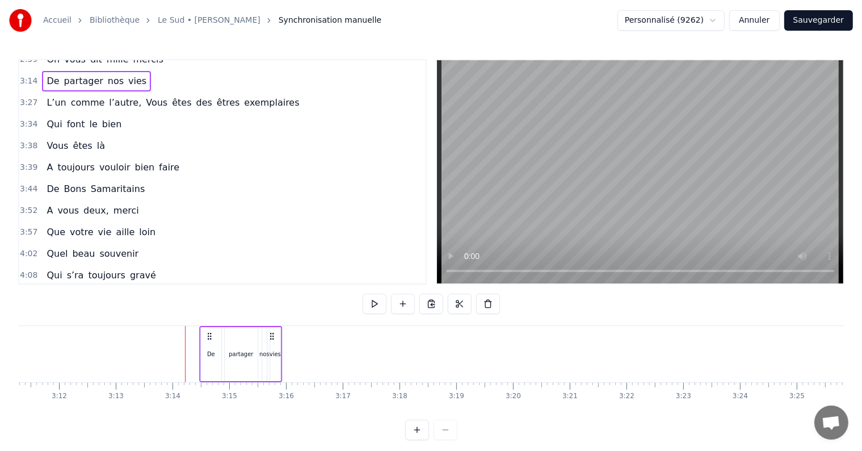
drag, startPoint x: 150, startPoint y: 334, endPoint x: 272, endPoint y: 316, distance: 123.9
click at [272, 316] on div "0:11 Nous sommes ici, Réunis à [PERSON_NAME], 0:17 Un grand merciiiiii 0:21 Pou…" at bounding box center [431, 249] width 826 height 381
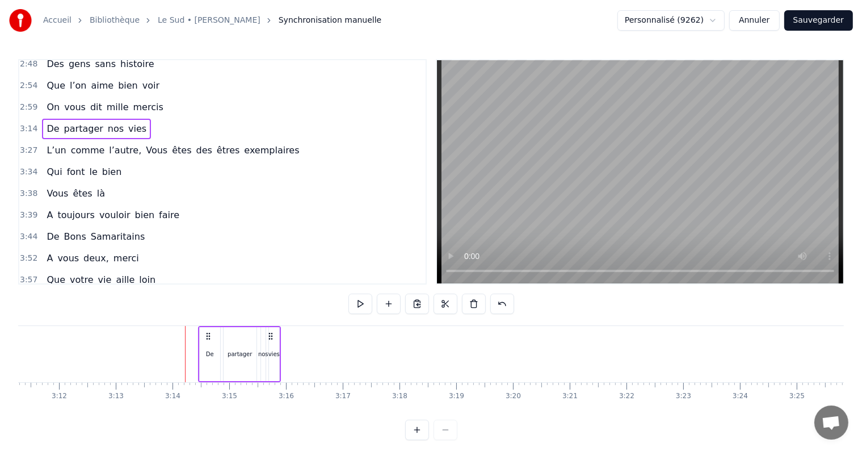
scroll to position [439, 0]
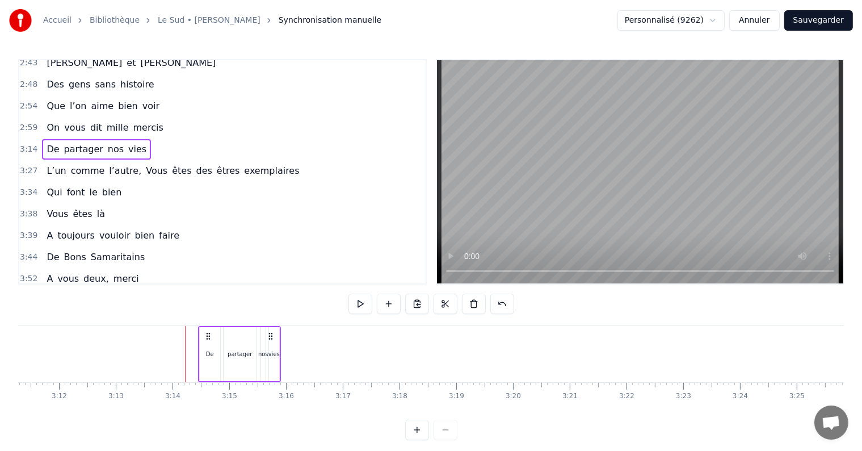
click at [817, 19] on button "Sauvegarder" at bounding box center [818, 20] width 69 height 20
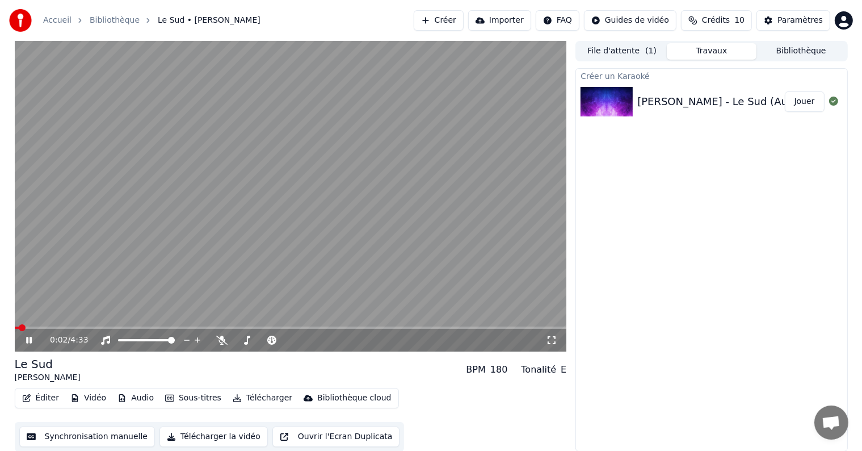
click at [159, 327] on span at bounding box center [291, 327] width 552 height 2
click at [82, 435] on button "Synchronisation manuelle" at bounding box center [87, 436] width 136 height 20
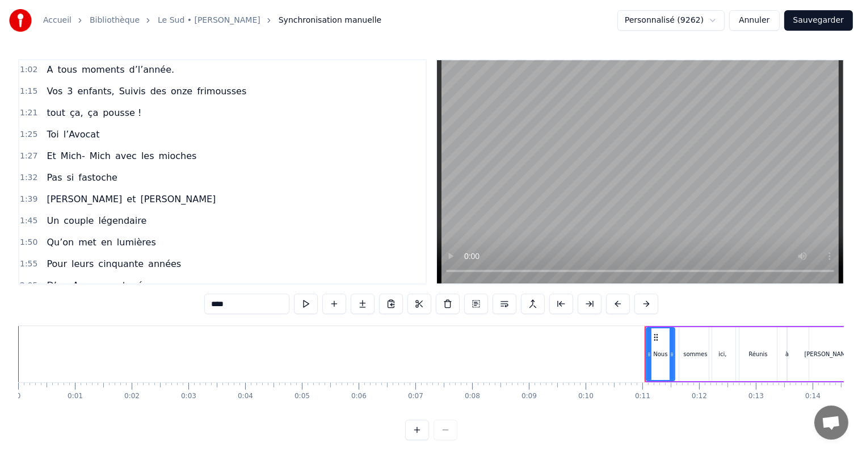
scroll to position [390, 0]
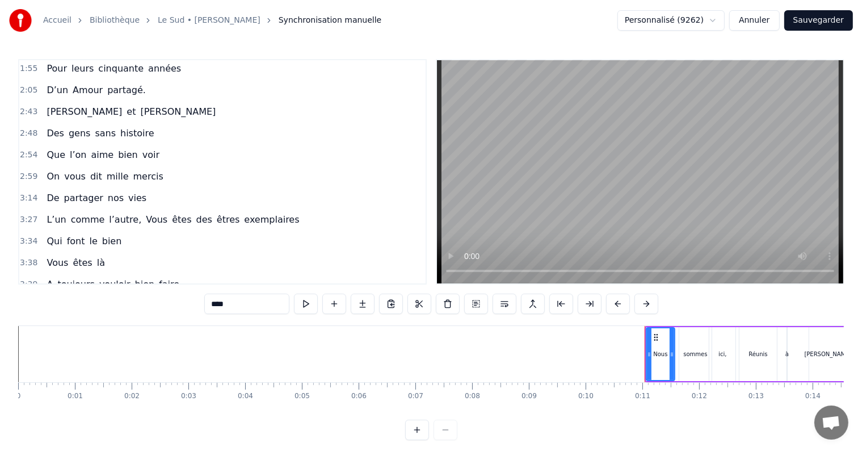
click at [131, 188] on div "De partager nos vies" at bounding box center [96, 198] width 109 height 20
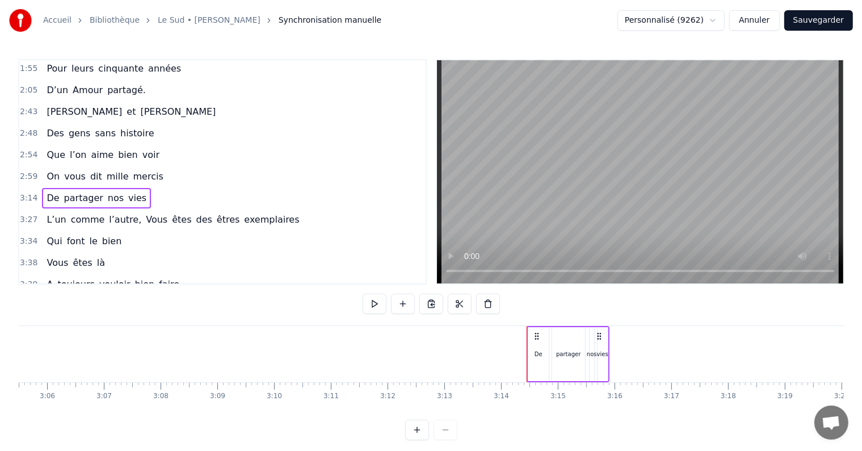
scroll to position [0, 10978]
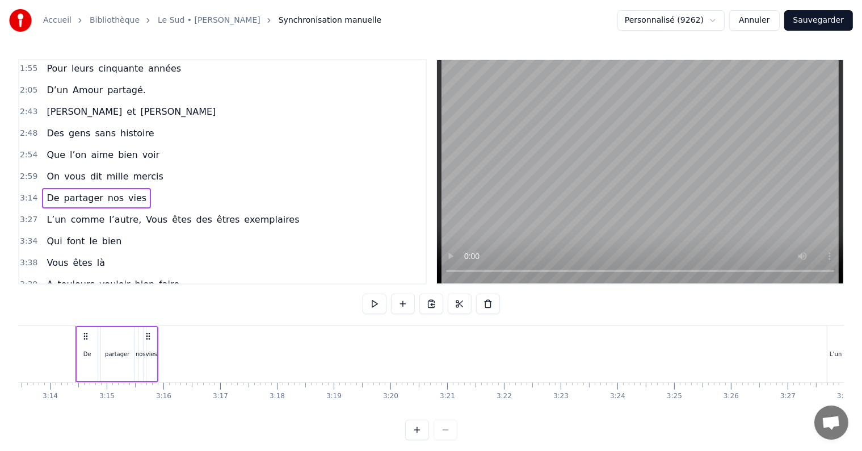
click at [153, 359] on div "vies" at bounding box center [151, 354] width 10 height 54
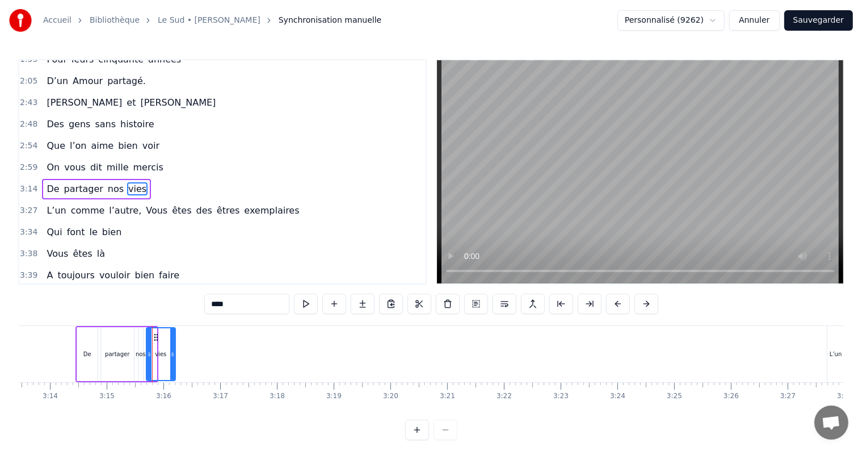
drag, startPoint x: 153, startPoint y: 359, endPoint x: 171, endPoint y: 359, distance: 18.7
click at [171, 359] on div at bounding box center [172, 354] width 5 height 52
click at [825, 18] on button "Sauvegarder" at bounding box center [818, 20] width 69 height 20
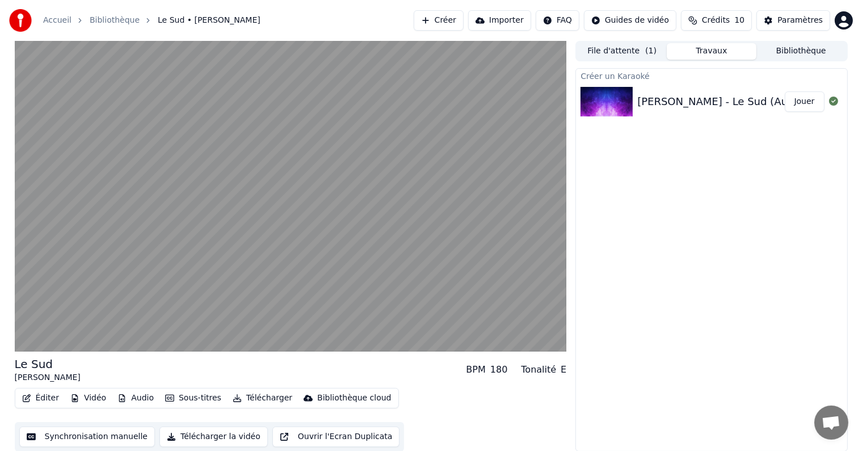
click at [706, 345] on div "Créer un Karaoké [PERSON_NAME] - Le Sud (Audio Officiel) Jouer" at bounding box center [711, 259] width 272 height 383
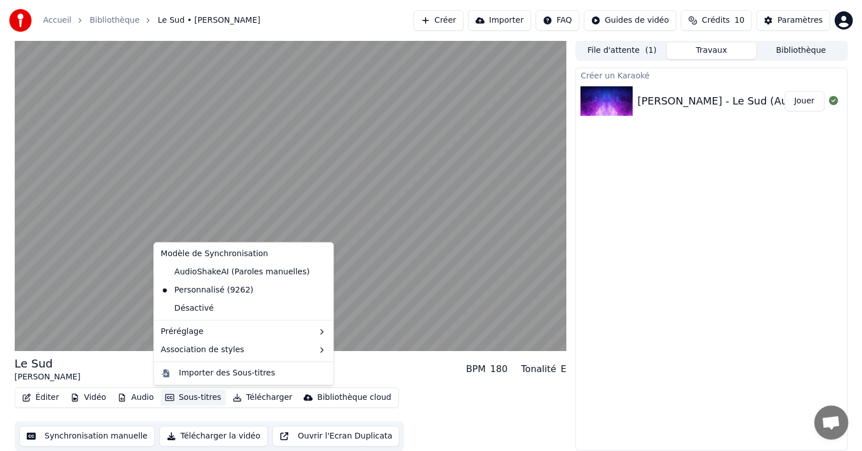
click at [184, 404] on button "Sous-titres" at bounding box center [193, 397] width 65 height 16
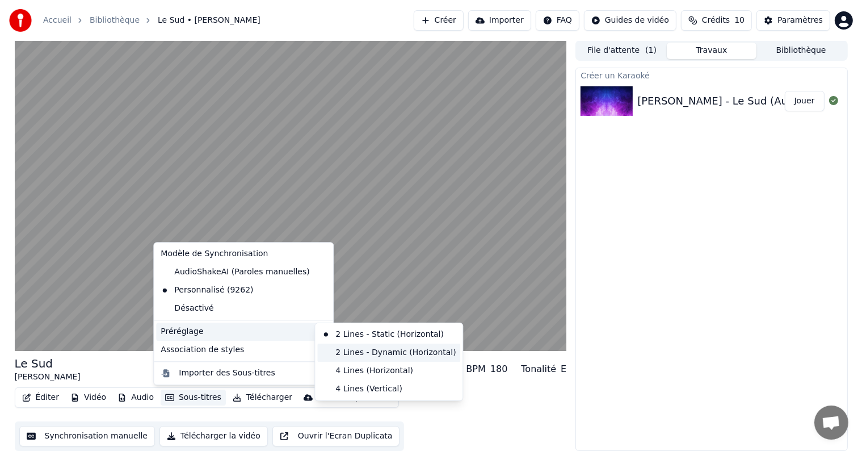
click at [359, 351] on div "2 Lines - Dynamic (Horizontal)" at bounding box center [388, 352] width 143 height 18
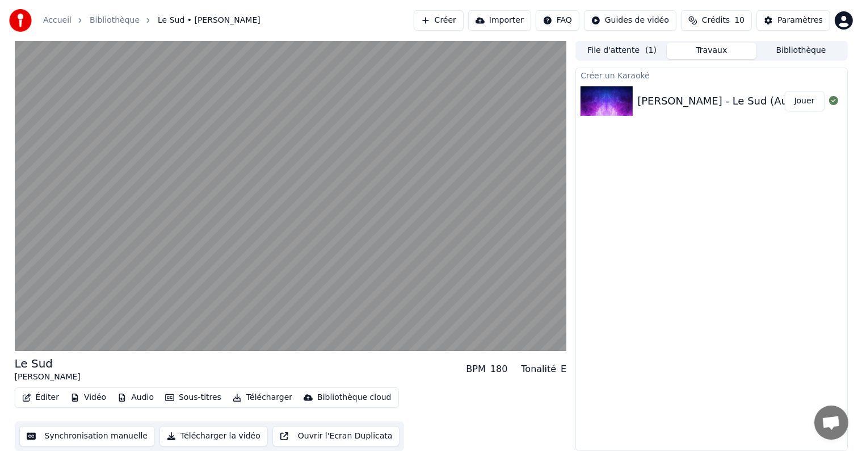
click at [211, 400] on button "Sous-titres" at bounding box center [193, 397] width 65 height 16
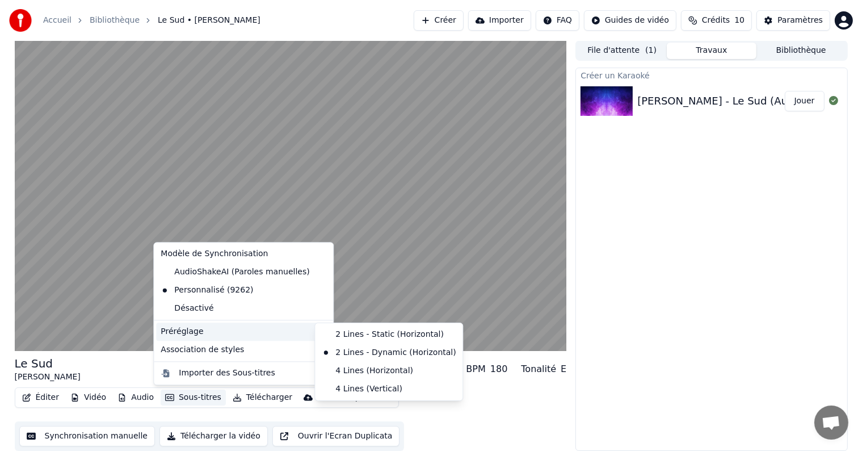
click at [512, 398] on div "Éditer Vidéo Audio Sous-titres Télécharger Bibliothèque cloud Synchronisation m…" at bounding box center [291, 419] width 552 height 64
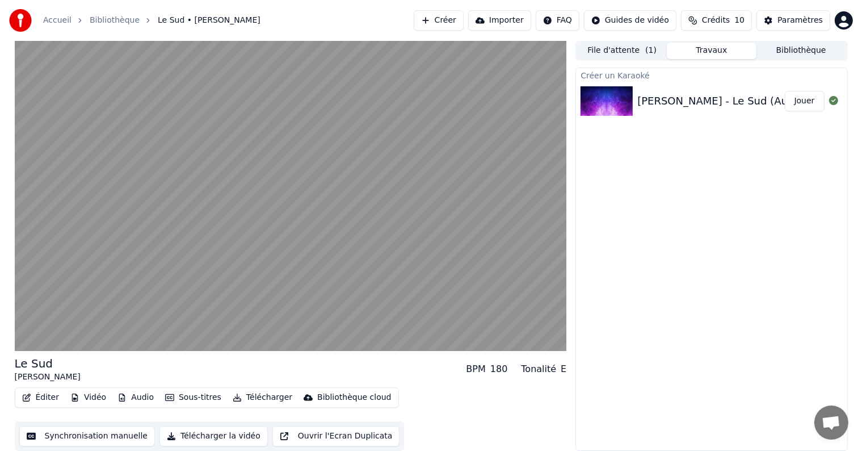
click at [137, 402] on button "Audio" at bounding box center [135, 397] width 45 height 16
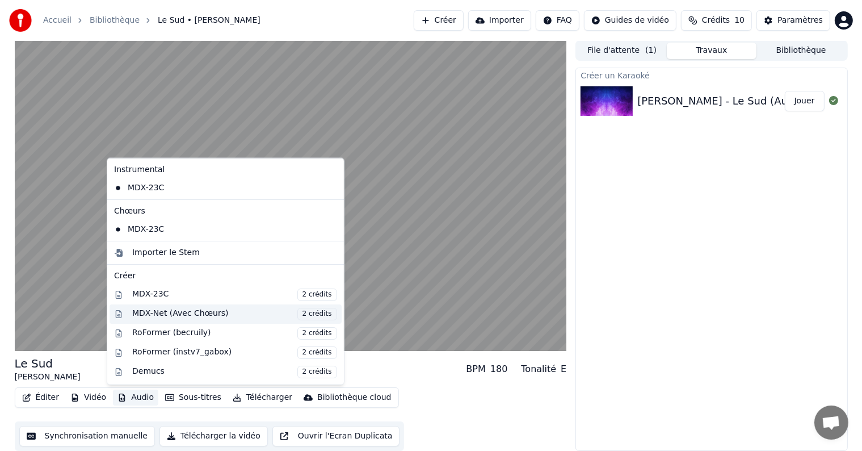
click at [161, 310] on div "MDX-Net (Avec Chœurs) 2 crédits" at bounding box center [234, 313] width 205 height 12
